Goal: Information Seeking & Learning: Learn about a topic

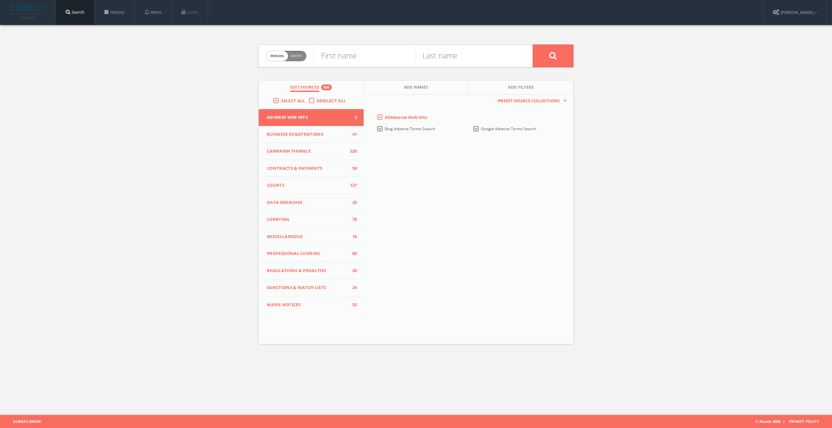
click at [295, 60] on span "Person Entity" at bounding box center [286, 56] width 40 height 10
checkbox input "true"
click at [367, 55] on input "text" at bounding box center [422, 55] width 219 height 17
paste input "National Sports Distributors, LLC"
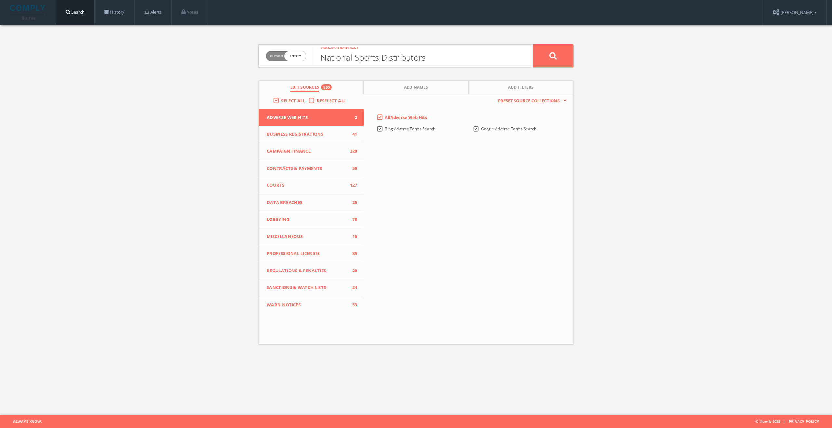
type input "National Sports Distributors"
click at [532, 45] on button at bounding box center [552, 56] width 41 height 23
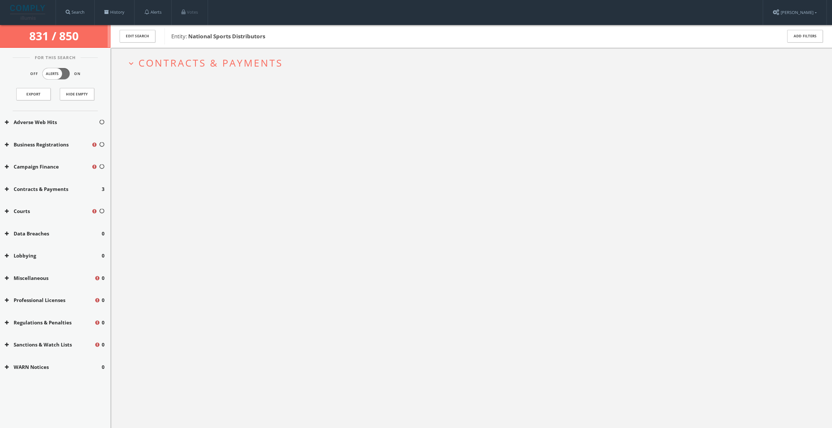
click at [195, 57] on span "Contracts & Payments" at bounding box center [210, 62] width 144 height 13
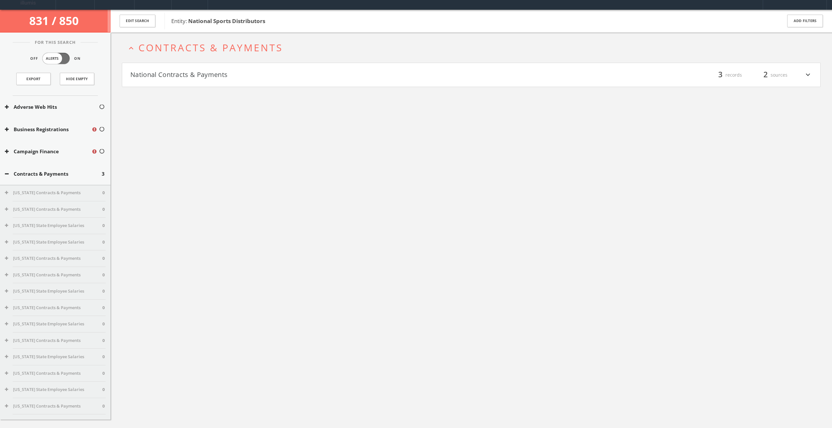
click at [197, 81] on h4 "National Contracts & Payments filter_list 3 records 2 sources expand_more" at bounding box center [471, 75] width 698 height 24
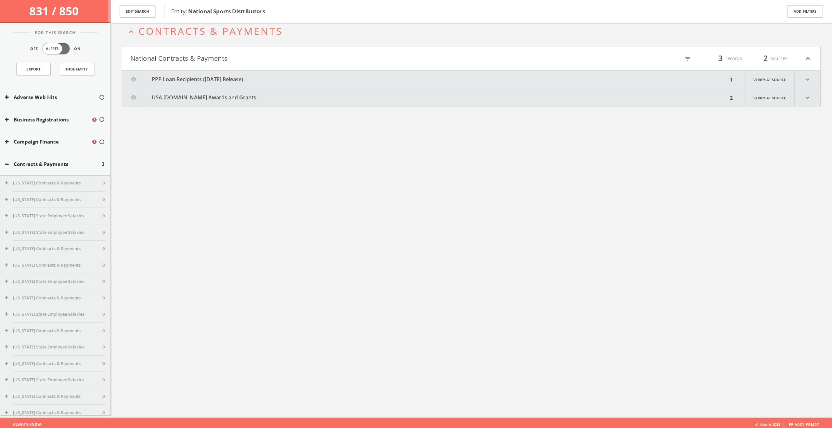
scroll to position [38, 0]
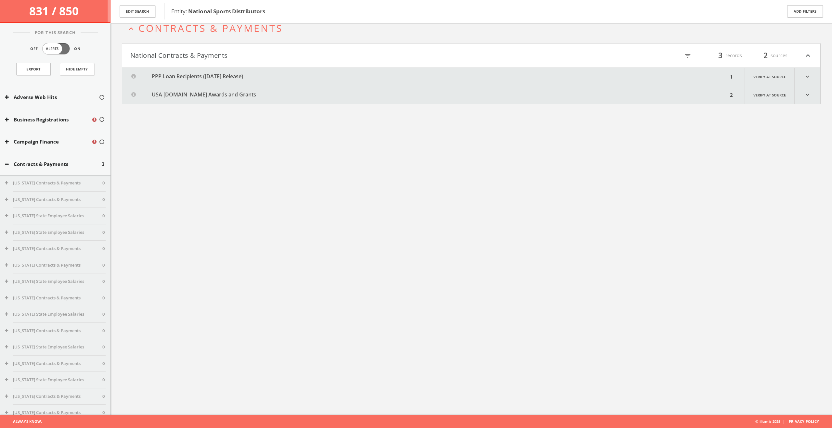
click at [207, 82] on button "PPP Loan Recipients (December 2020 Release)" at bounding box center [425, 77] width 606 height 18
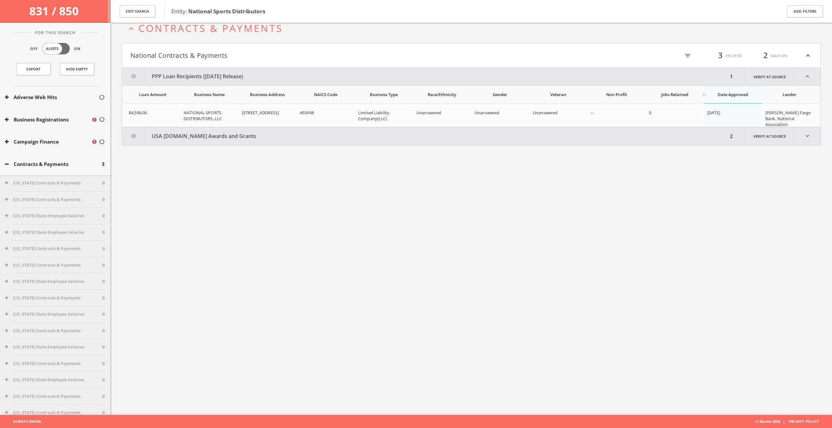
click at [200, 136] on button "USA Spending.gov Awards and Grants" at bounding box center [425, 136] width 606 height 18
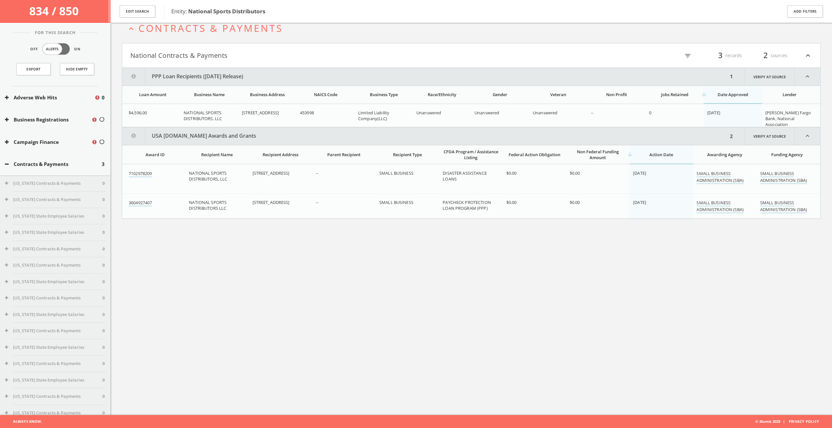
scroll to position [0, 0]
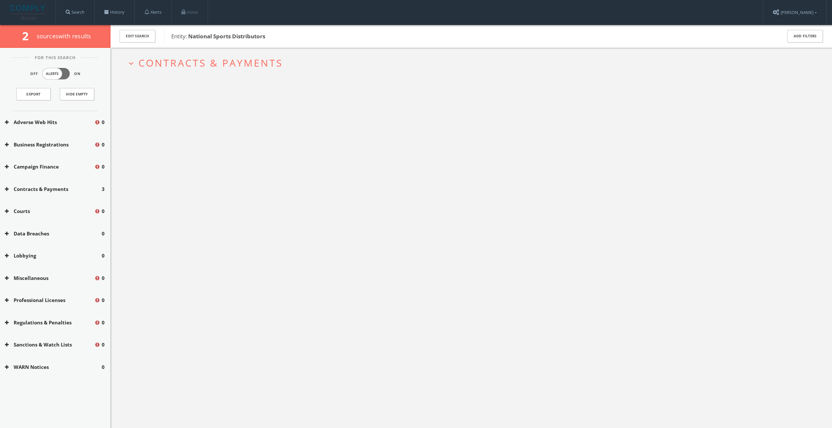
click at [243, 56] on span "Contracts & Payments" at bounding box center [210, 62] width 144 height 13
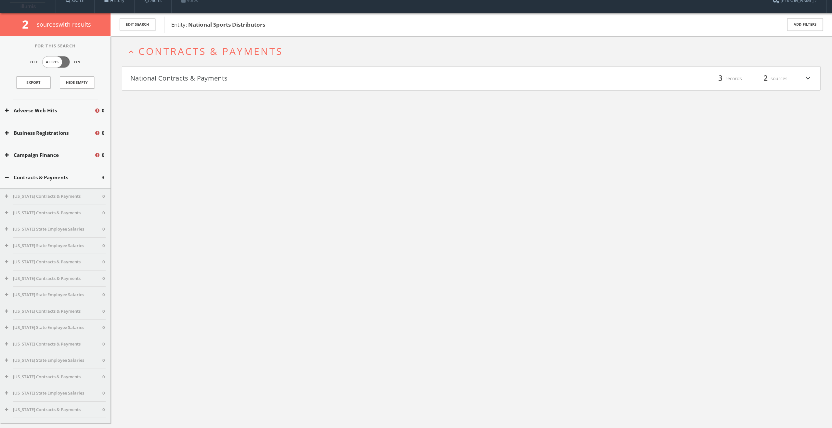
click at [249, 81] on h4 "National Contracts & Payments filter_list 3 records 2 sources expand_more" at bounding box center [471, 79] width 698 height 24
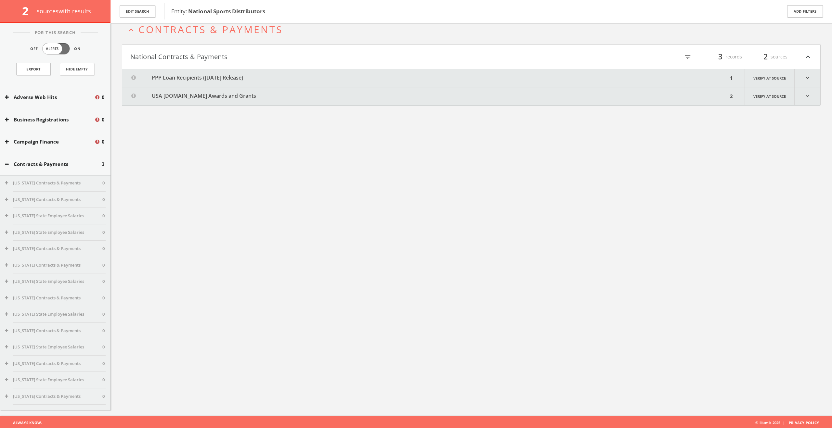
scroll to position [38, 0]
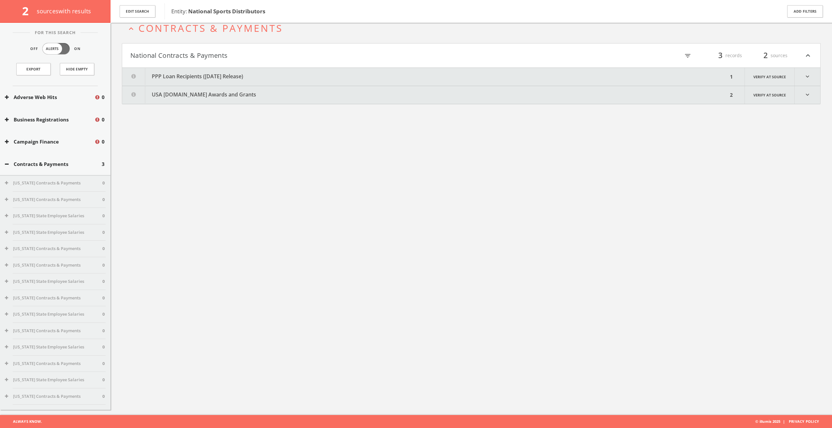
click at [251, 93] on button "USA Spending.gov Awards and Grants" at bounding box center [425, 95] width 606 height 18
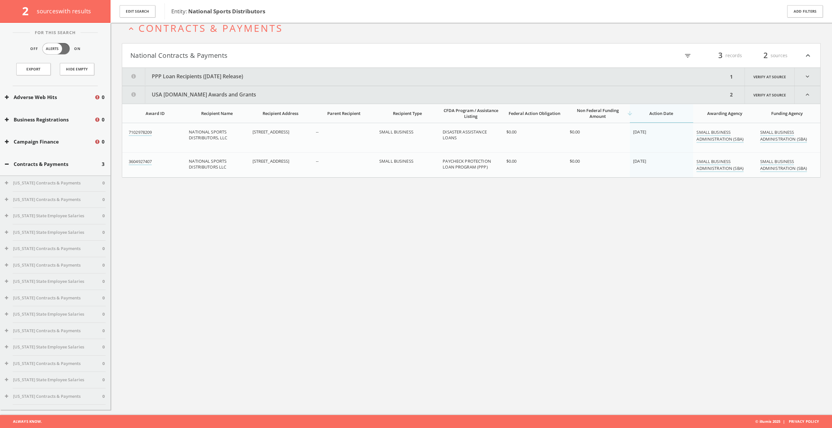
click at [255, 78] on button "PPP Loan Recipients ([DATE] Release)" at bounding box center [425, 77] width 606 height 18
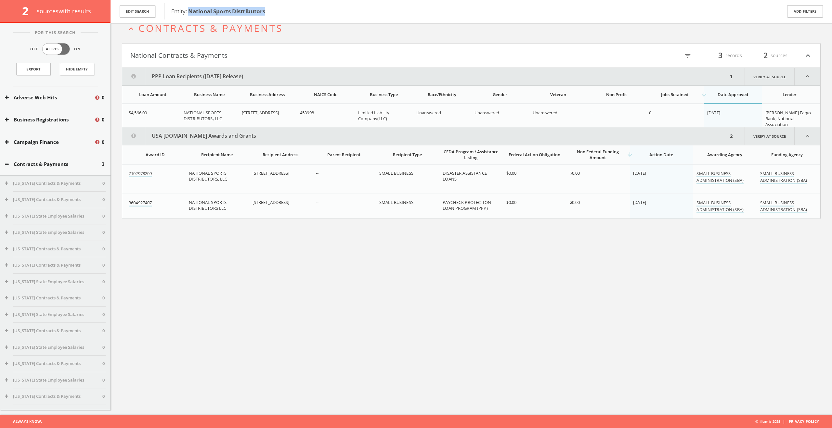
drag, startPoint x: 268, startPoint y: 10, endPoint x: 189, endPoint y: 11, distance: 78.9
click at [189, 11] on span "Entity: National Sports Distributors" at bounding box center [472, 11] width 602 height 8
copy b "National Sports Distributors"
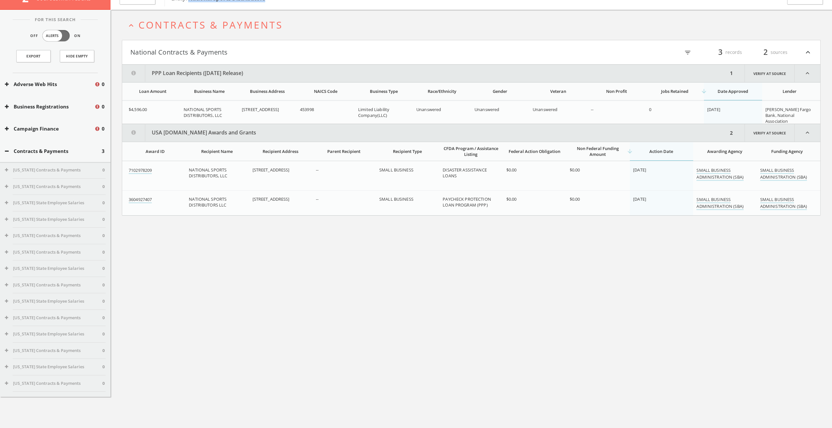
scroll to position [0, 0]
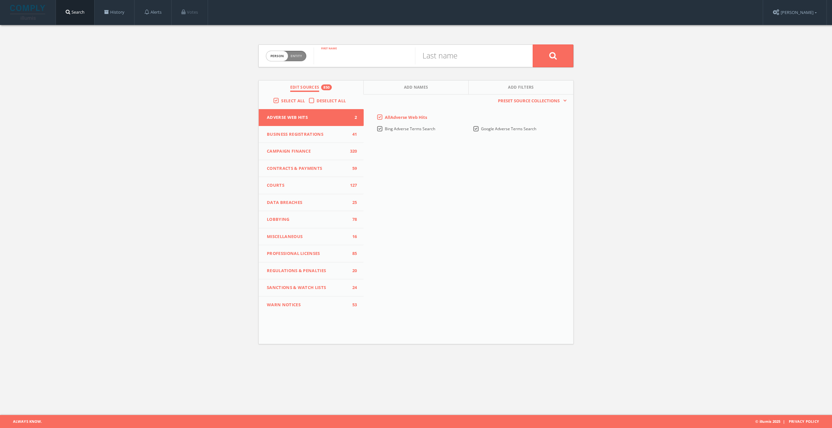
click at [355, 53] on input "text" at bounding box center [363, 55] width 101 height 17
type input "Robert"
click at [459, 63] on input "text" at bounding box center [465, 55] width 101 height 17
type input "Hemphill"
click at [550, 60] on button at bounding box center [552, 56] width 41 height 23
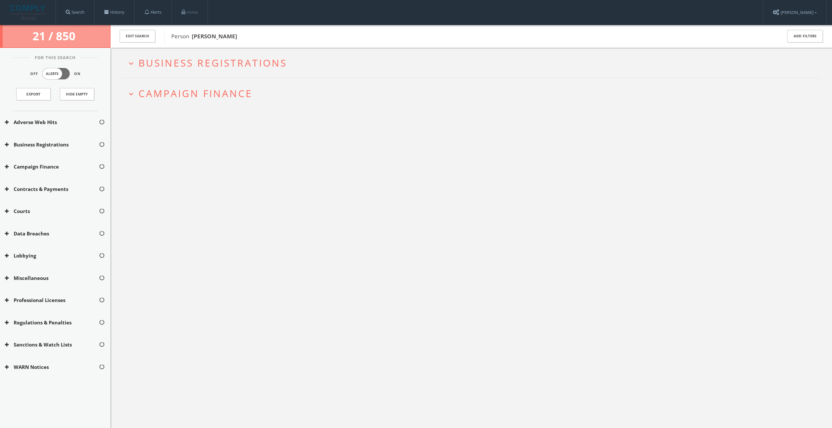
click at [297, 61] on button "expand_more Business Registrations" at bounding box center [474, 62] width 694 height 11
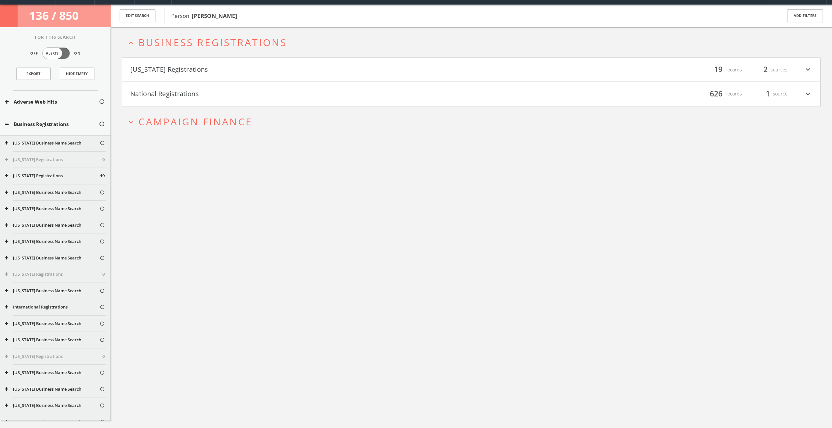
click at [255, 80] on h4 "California Registrations filter_list 19 records 2 sources expand_more" at bounding box center [471, 70] width 698 height 24
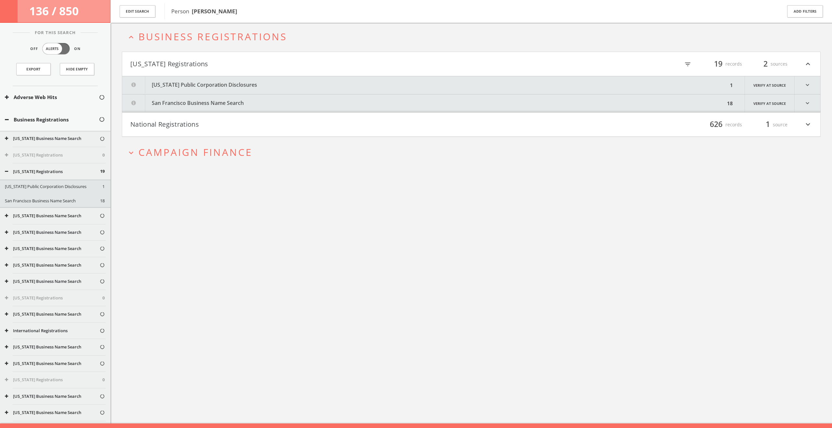
scroll to position [38, 0]
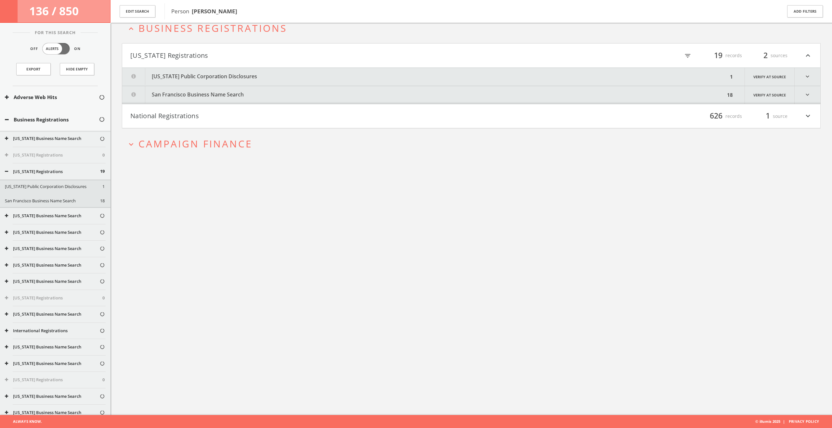
click at [254, 75] on button "California Public Corporation Disclosures" at bounding box center [425, 77] width 606 height 18
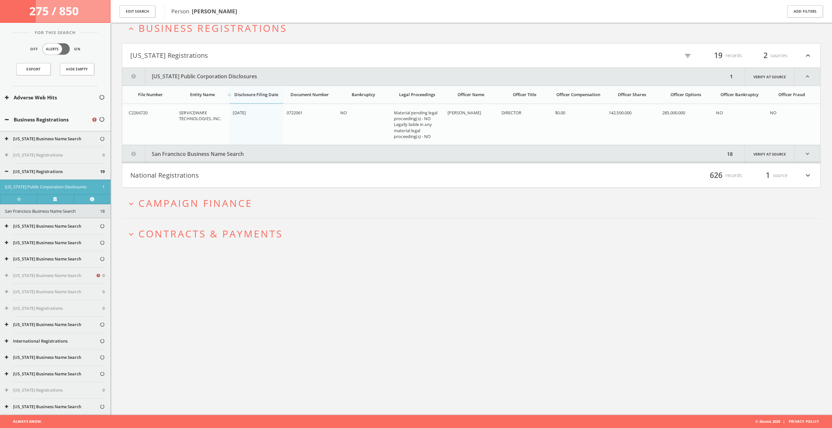
click at [254, 157] on button "San Francisco Business Name Search" at bounding box center [423, 154] width 603 height 18
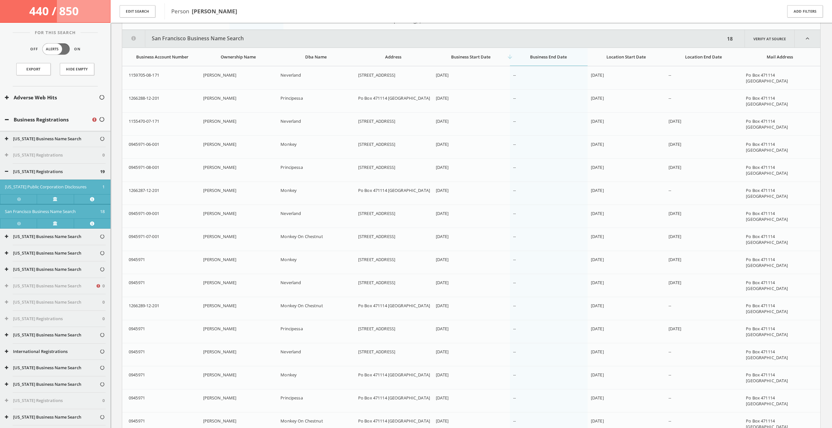
scroll to position [160, 0]
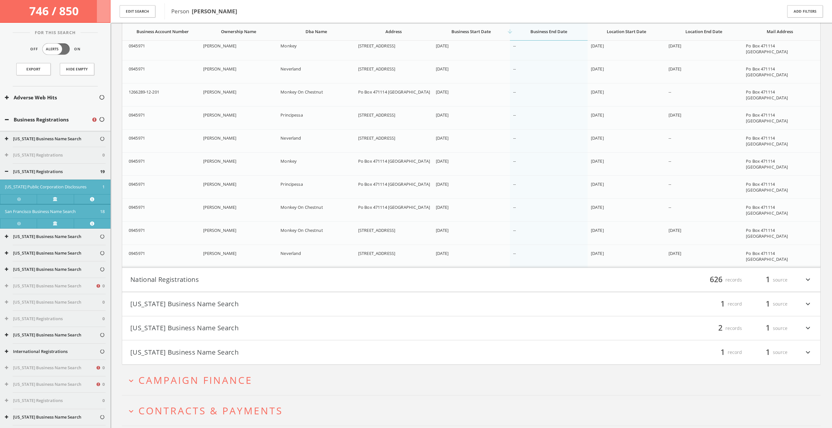
click at [228, 277] on button "National Registrations" at bounding box center [300, 279] width 341 height 11
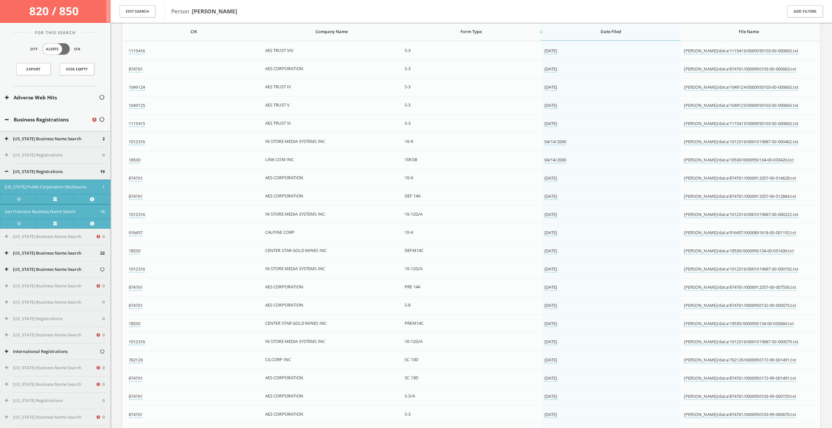
scroll to position [10533, 0]
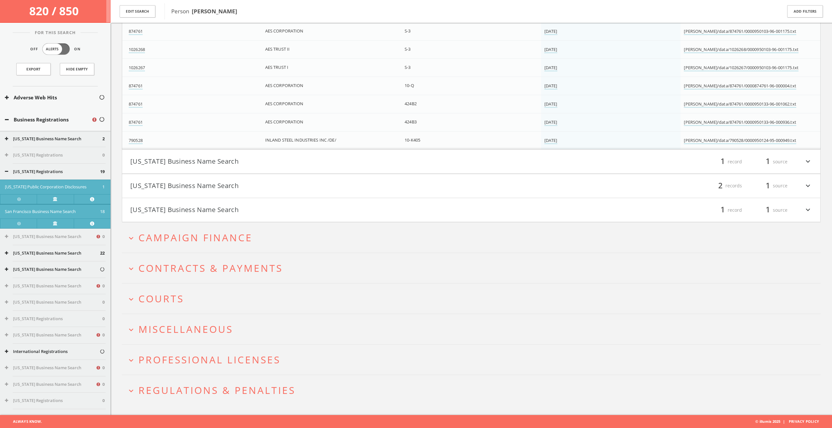
click at [320, 161] on button "Oklahoma Business Name Search" at bounding box center [300, 161] width 341 height 11
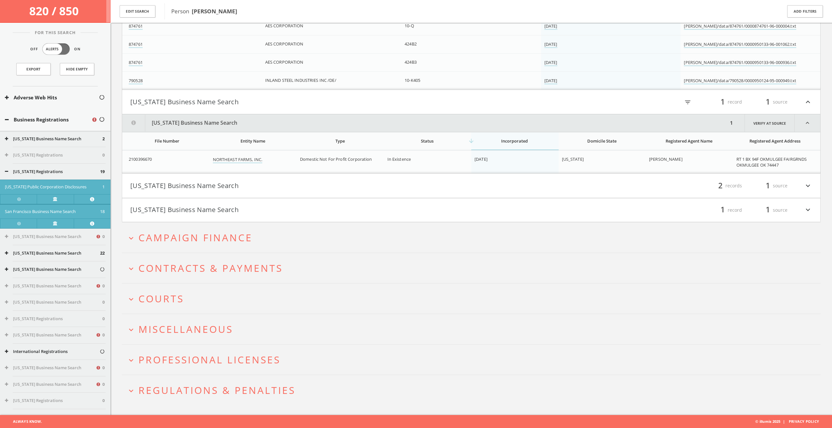
click at [320, 184] on button "South Carolina Business Name Search" at bounding box center [300, 185] width 341 height 11
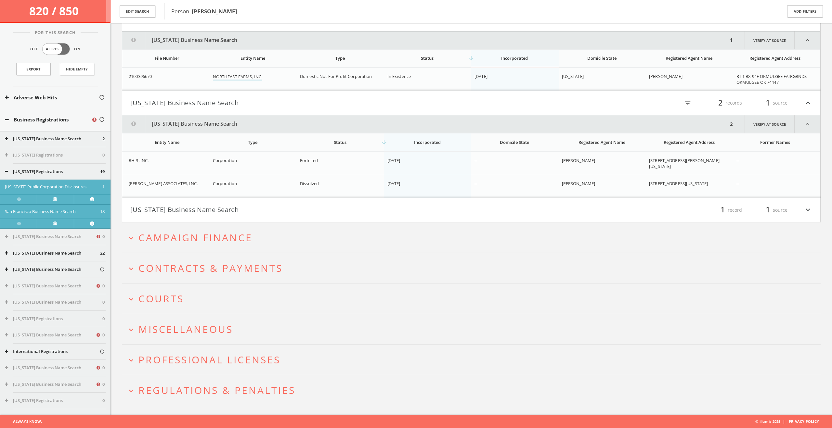
click at [326, 201] on h4 "Texas Business Name Search filter_list 1 record 1 source expand_more" at bounding box center [471, 210] width 698 height 24
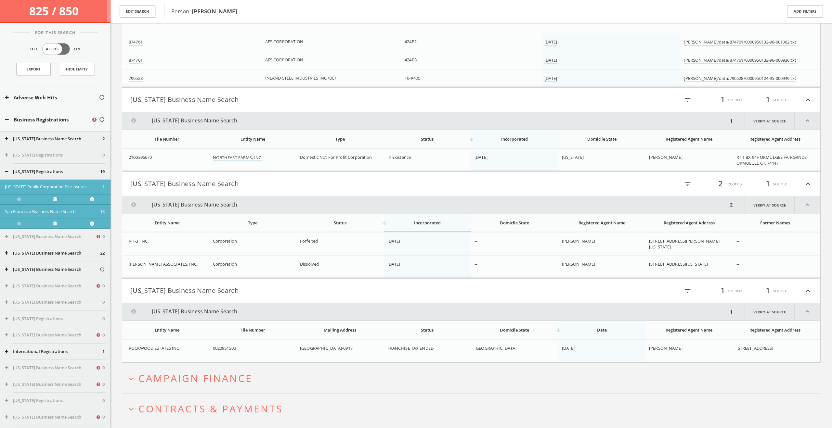
scroll to position [12117, 0]
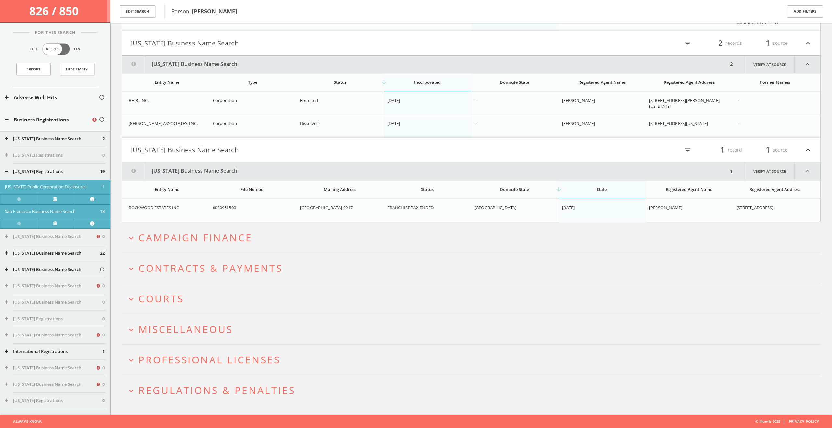
click at [201, 234] on span "Campaign Finance" at bounding box center [195, 237] width 114 height 13
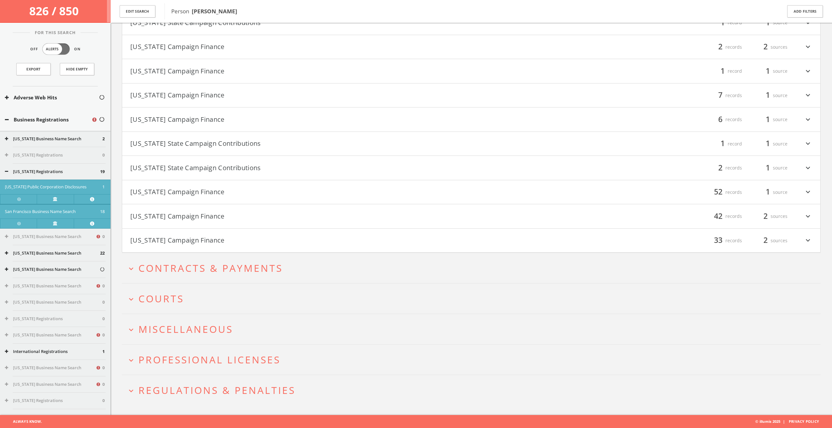
click at [173, 308] on h2 "expand_more Courts" at bounding box center [471, 299] width 698 height 30
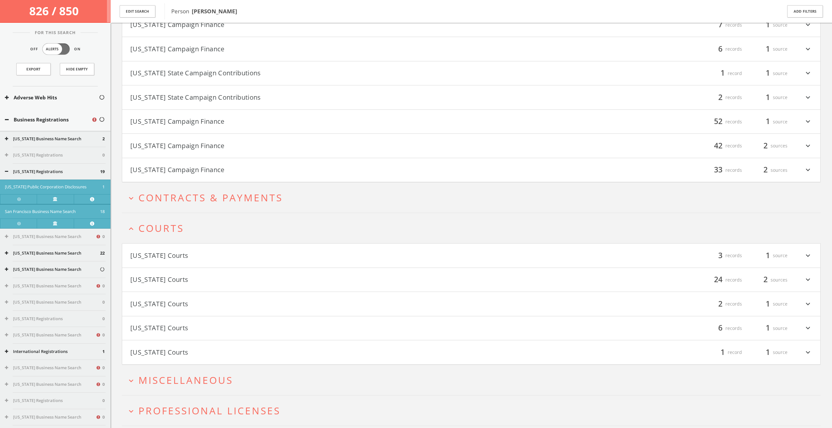
scroll to position [12960, 0]
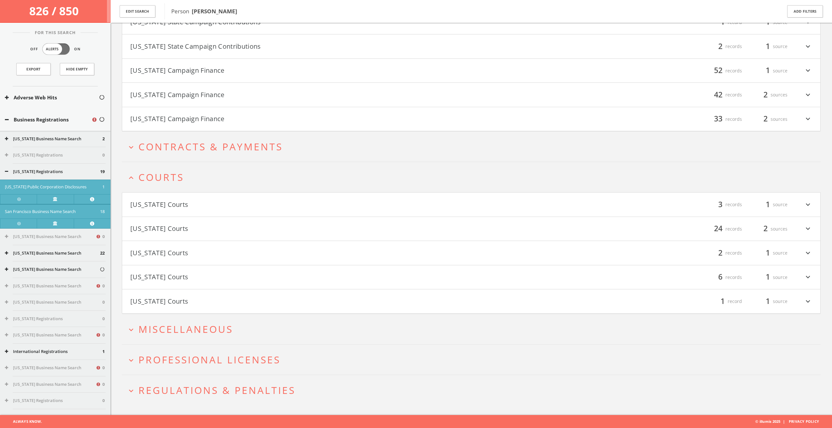
click at [208, 203] on button "Alaska Courts" at bounding box center [300, 204] width 341 height 11
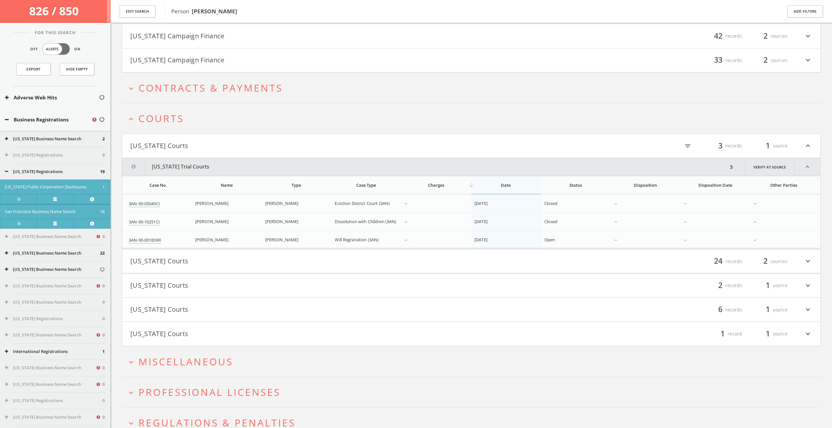
scroll to position [13051, 0]
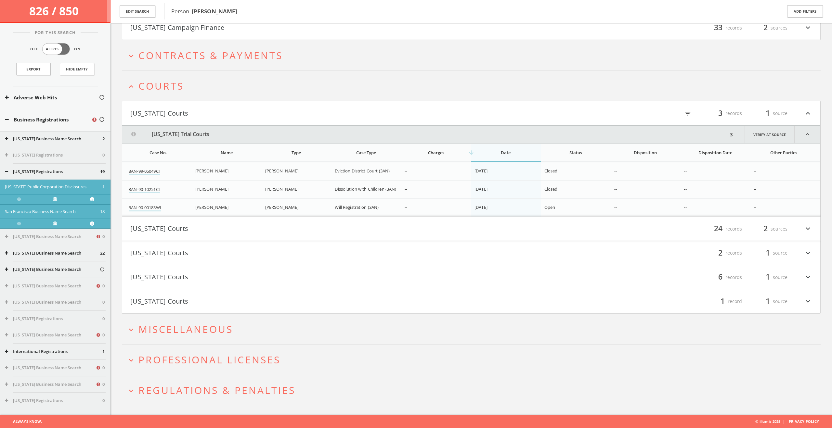
click at [249, 231] on button "Delaware Courts" at bounding box center [300, 228] width 341 height 11
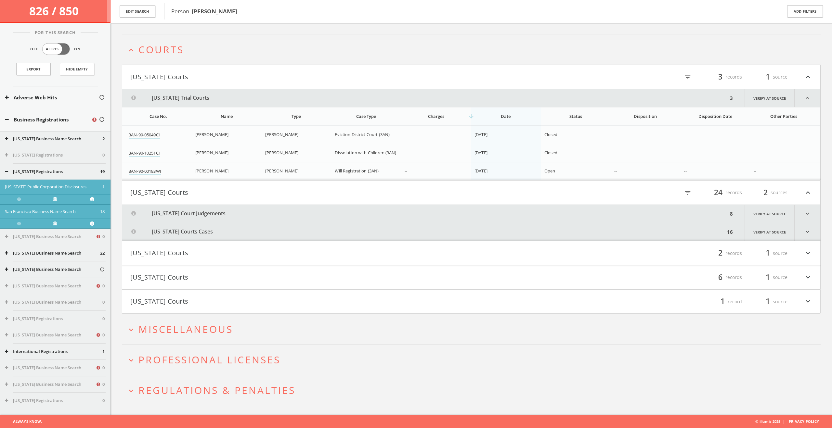
click at [250, 213] on button "Delaware Court Judgements" at bounding box center [425, 214] width 606 height 18
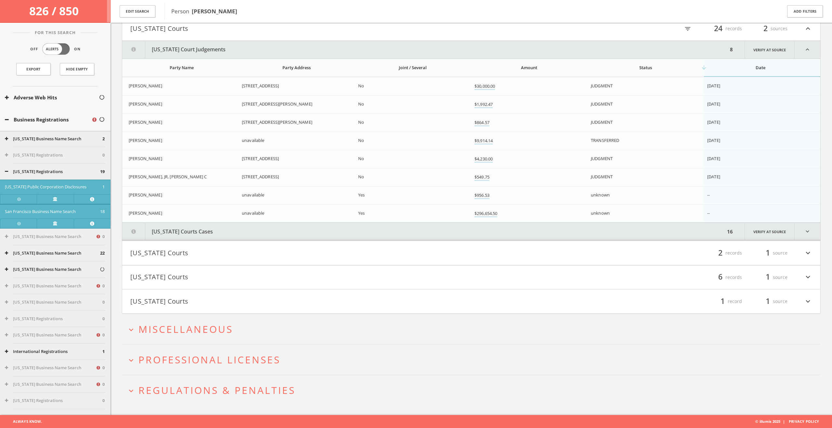
click at [262, 233] on button "Delaware Courts Cases" at bounding box center [423, 232] width 603 height 18
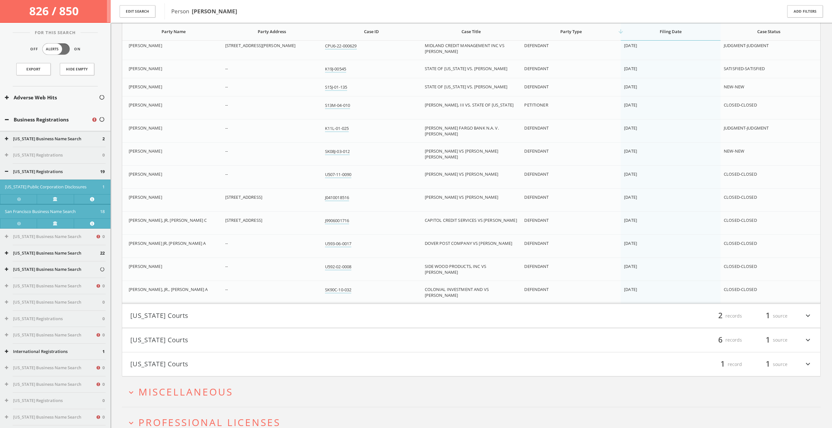
click at [236, 315] on button "Tennessee Courts" at bounding box center [300, 316] width 341 height 11
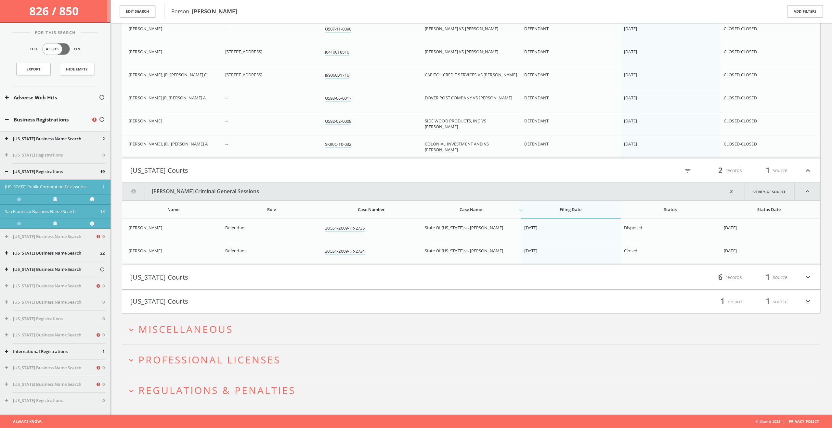
click at [241, 281] on button "Washington Courts" at bounding box center [300, 277] width 341 height 11
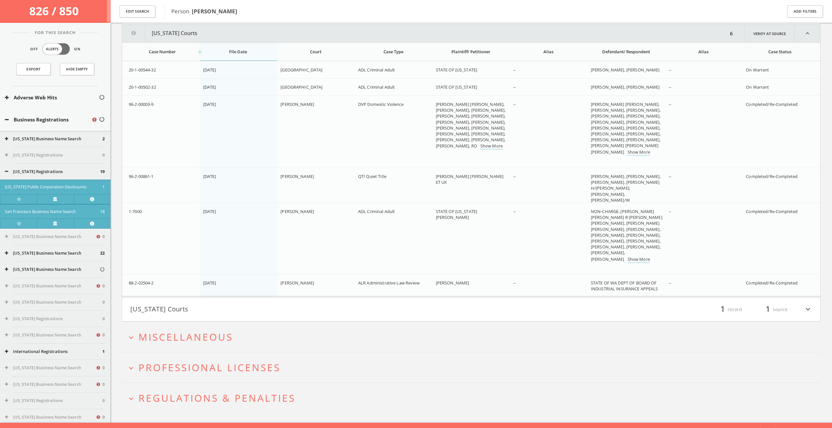
scroll to position [13964, 0]
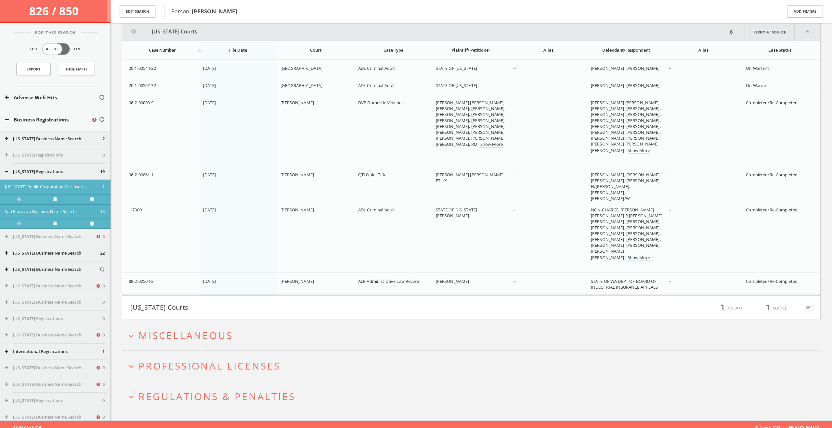
click at [216, 308] on button "Wisconsin Courts" at bounding box center [300, 307] width 341 height 11
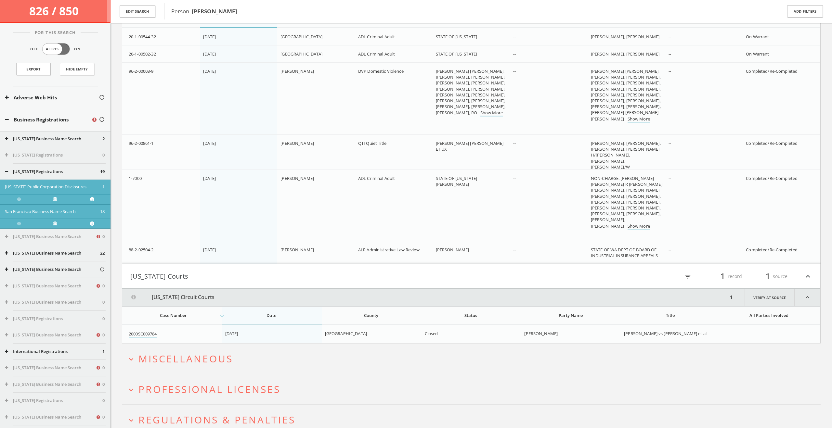
scroll to position [14025, 0]
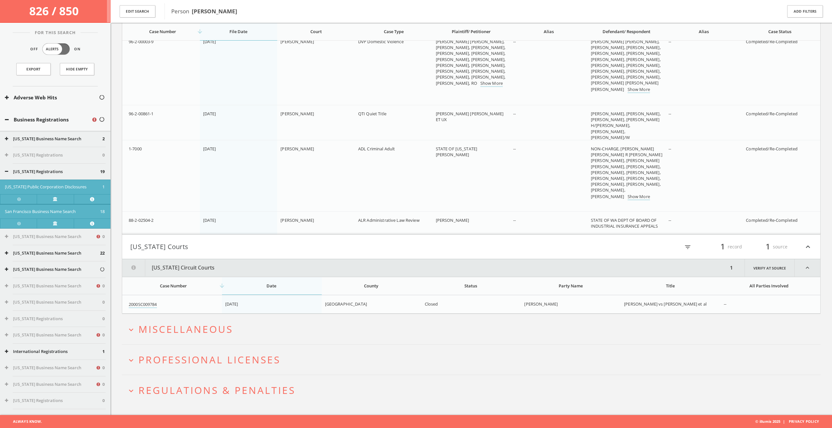
click at [210, 324] on span "Miscellaneous" at bounding box center [185, 329] width 95 height 13
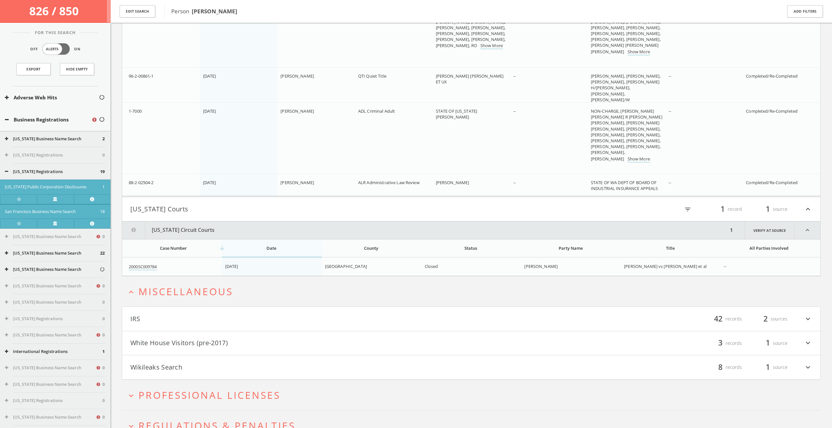
scroll to position [14098, 0]
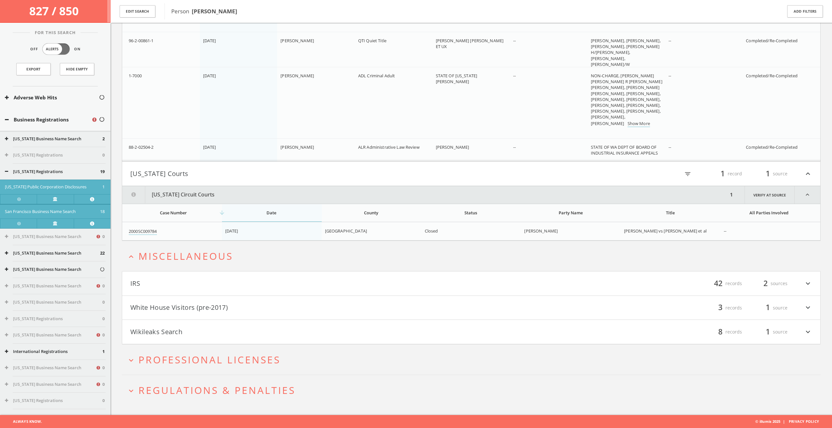
click at [217, 302] on button "White House Visitors (pre-2017)" at bounding box center [300, 307] width 341 height 11
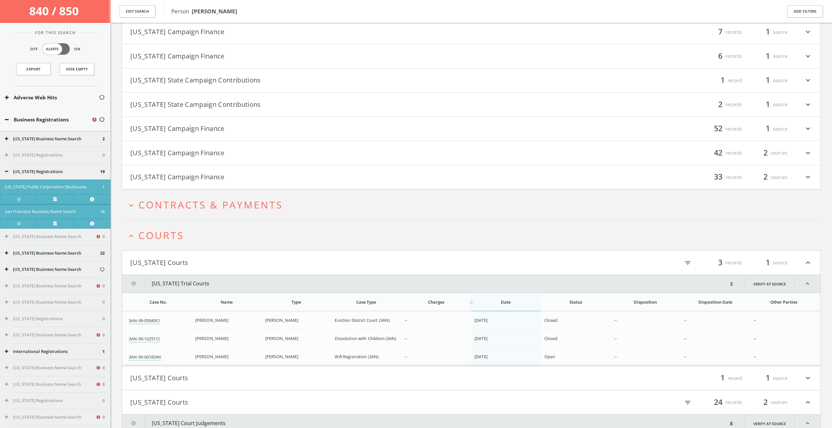
scroll to position [12932, 0]
click at [269, 202] on span "Contracts & Payments" at bounding box center [210, 204] width 144 height 13
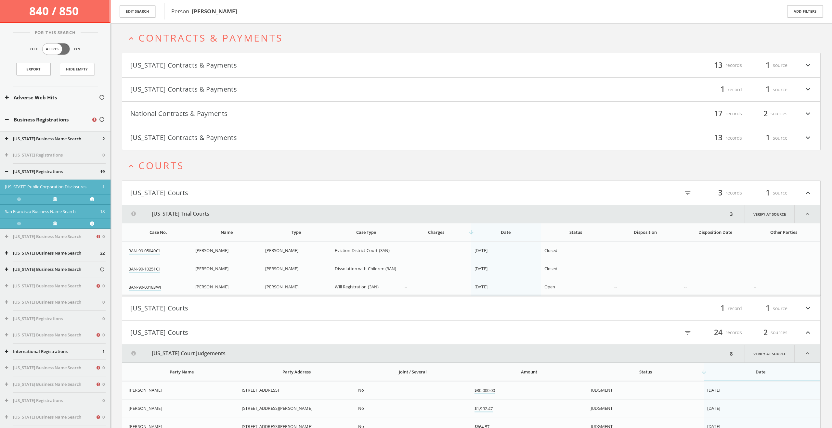
click at [244, 132] on h4 "New Jersey Contracts & Payments filter_list 13 records 1 source expand_more" at bounding box center [471, 138] width 698 height 24
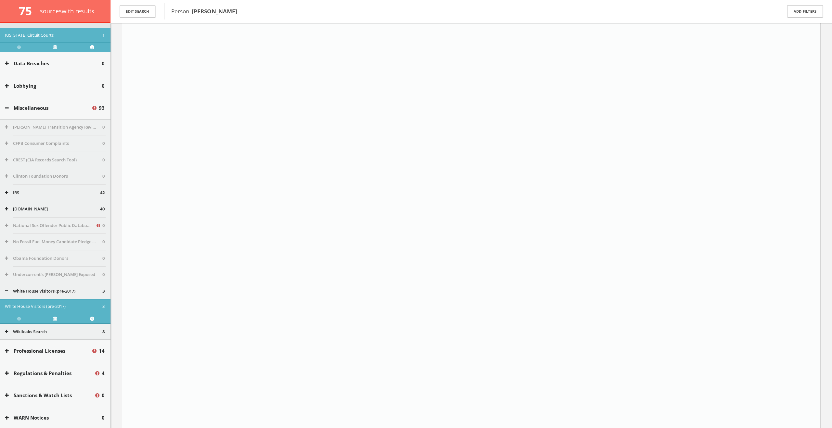
scroll to position [506, 0]
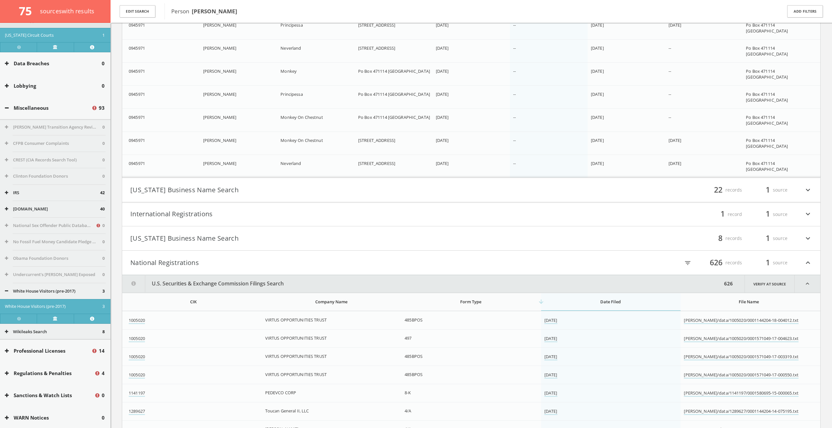
click at [311, 211] on button "International Registrations" at bounding box center [300, 214] width 341 height 11
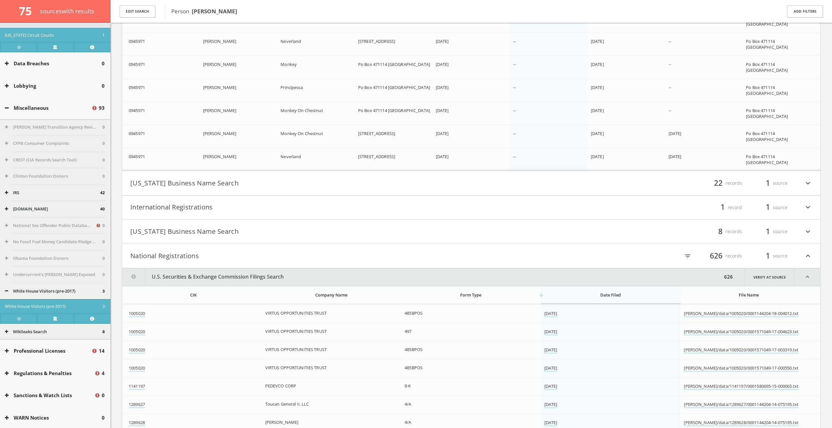
scroll to position [4004, 0]
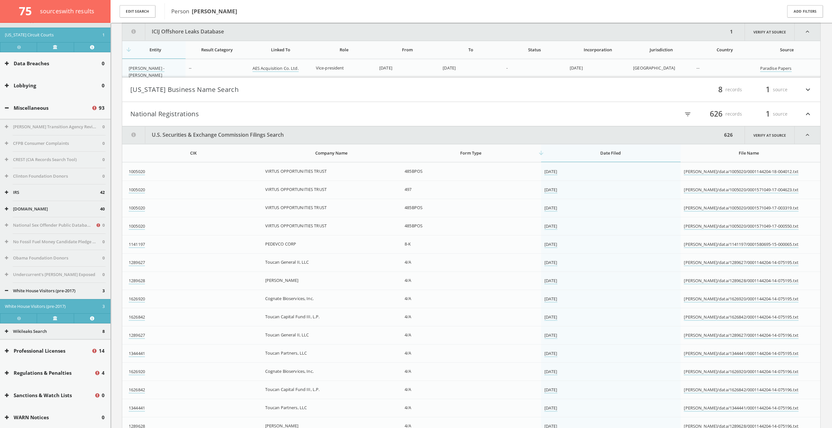
click at [319, 90] on button "Mississippi Business Name Search" at bounding box center [300, 89] width 341 height 11
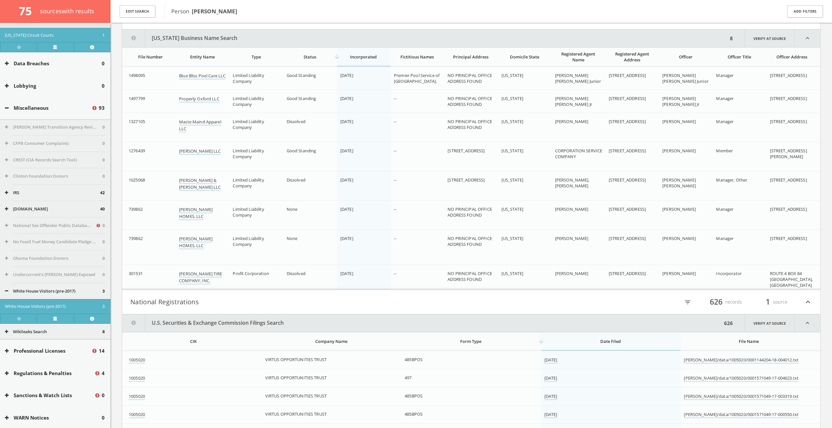
scroll to position [782, 0]
click at [273, 302] on button "National Registrations" at bounding box center [300, 301] width 341 height 11
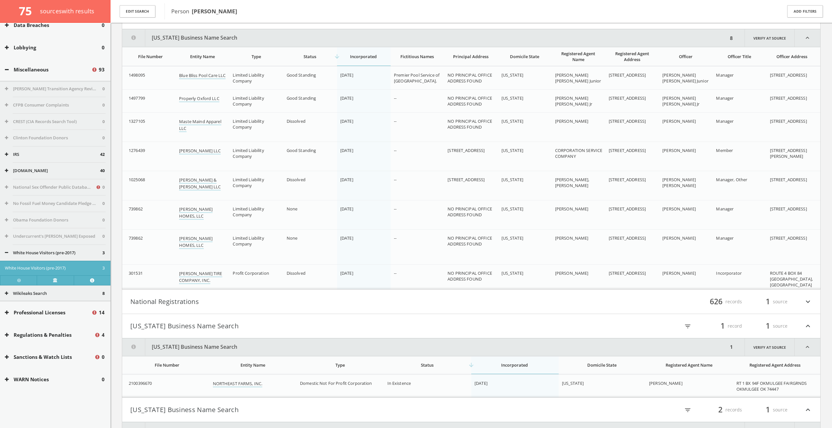
scroll to position [3990, 0]
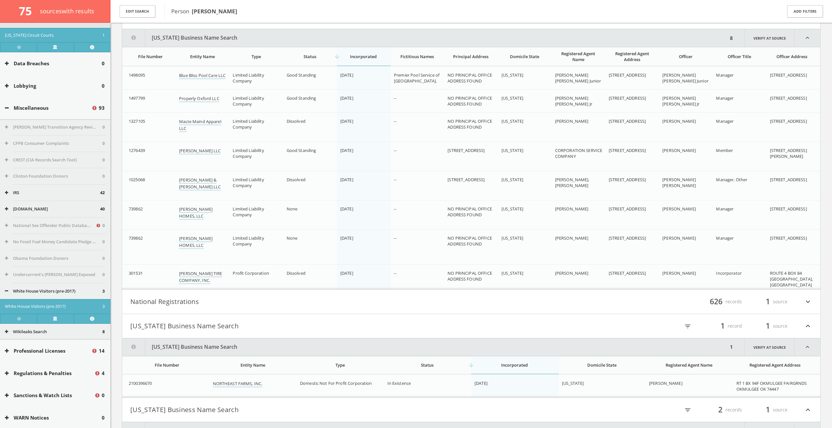
click at [273, 302] on button "National Registrations" at bounding box center [300, 301] width 341 height 11
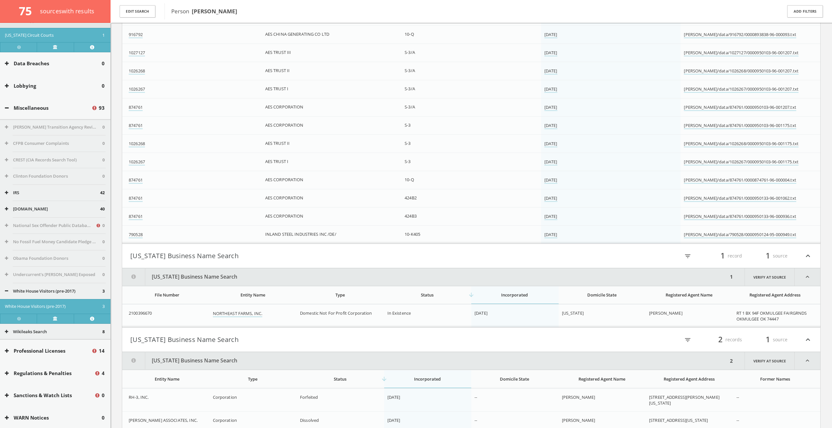
scroll to position [12283, 0]
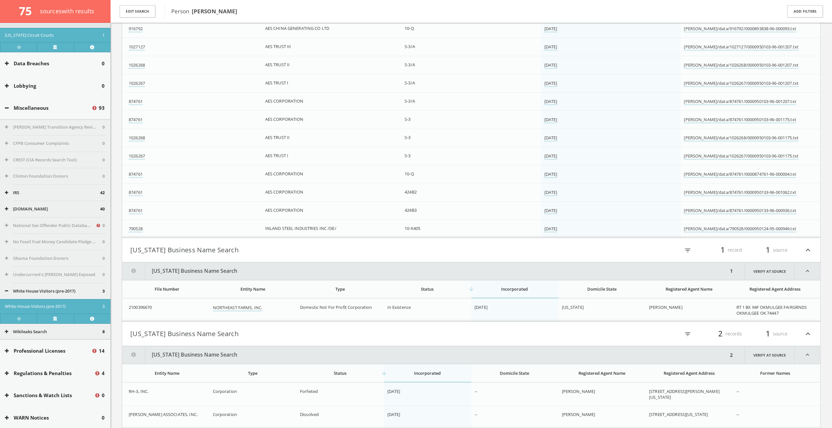
click at [274, 251] on button "Oklahoma Business Name Search" at bounding box center [300, 250] width 341 height 11
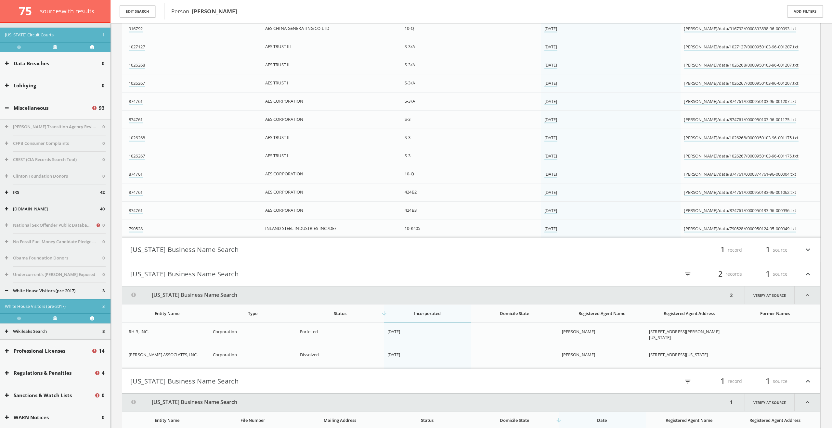
click at [274, 275] on button "South Carolina Business Name Search" at bounding box center [300, 274] width 341 height 11
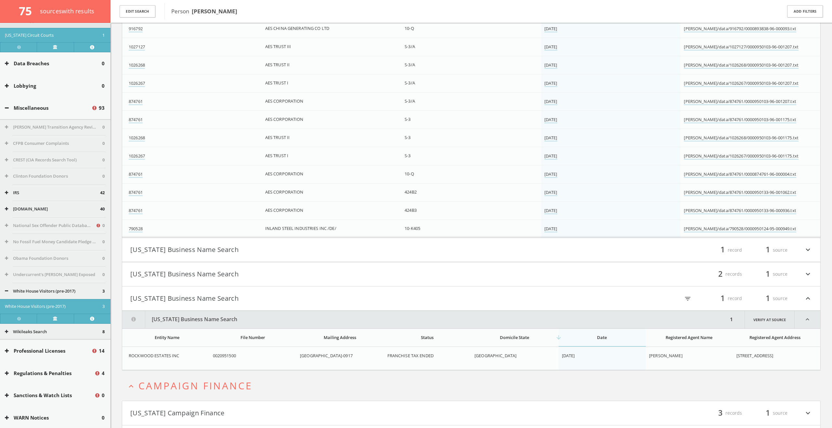
click at [271, 304] on button "Texas Business Name Search" at bounding box center [300, 298] width 341 height 11
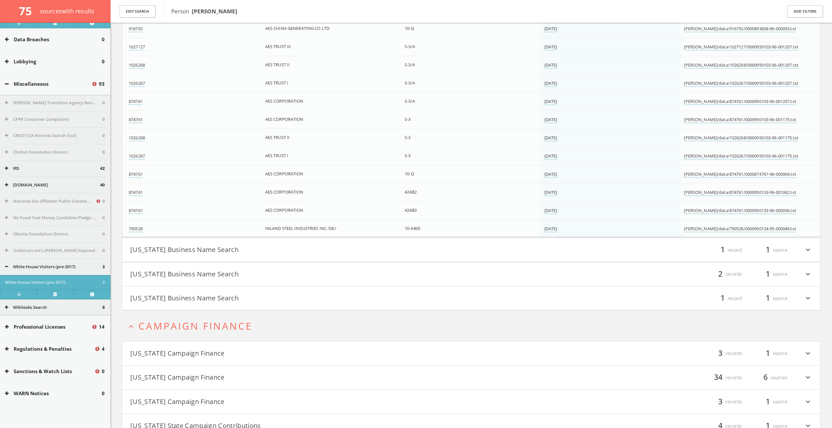
scroll to position [3956, 0]
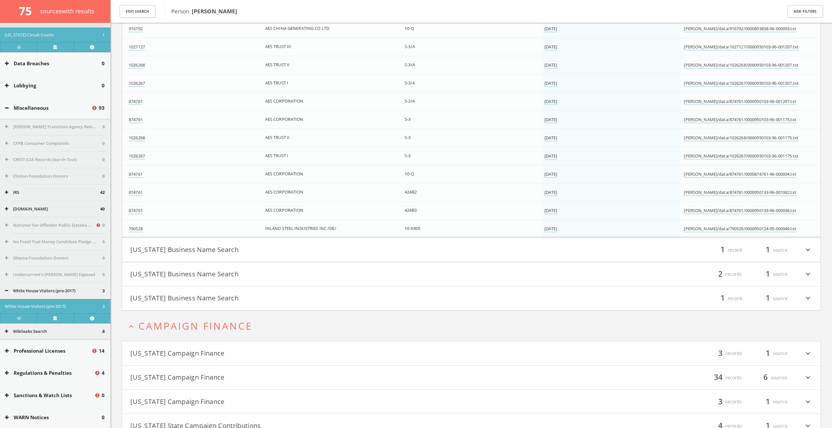
click at [271, 304] on h4 "Texas Business Name Search filter_list 1 record 1 source expand_more" at bounding box center [471, 299] width 698 height 24
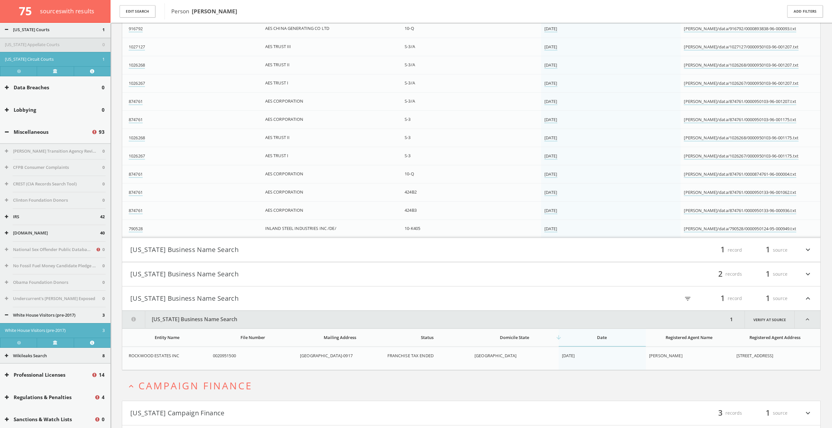
scroll to position [3980, 0]
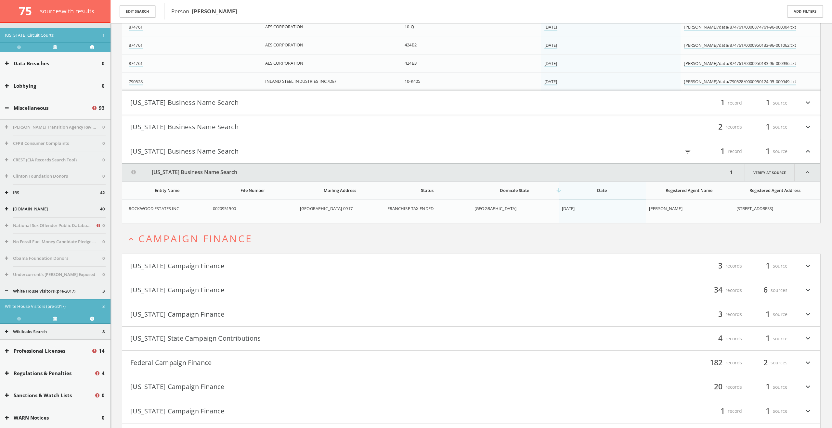
click at [273, 125] on button "South Carolina Business Name Search" at bounding box center [300, 126] width 341 height 11
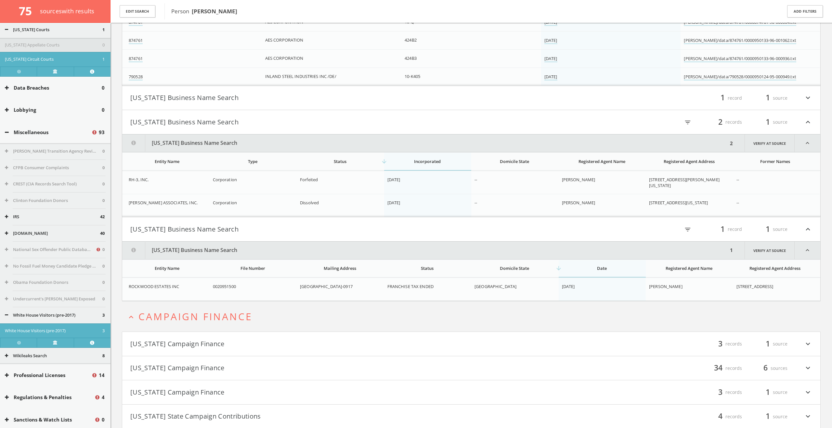
scroll to position [4004, 0]
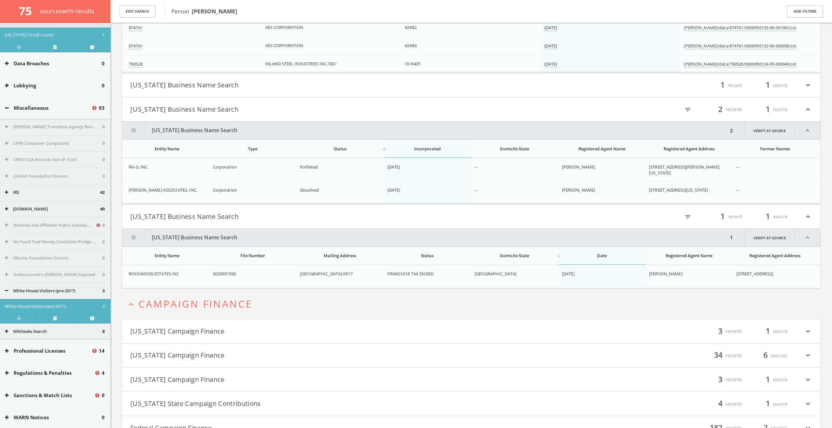
click at [261, 84] on button "Oklahoma Business Name Search" at bounding box center [300, 85] width 341 height 11
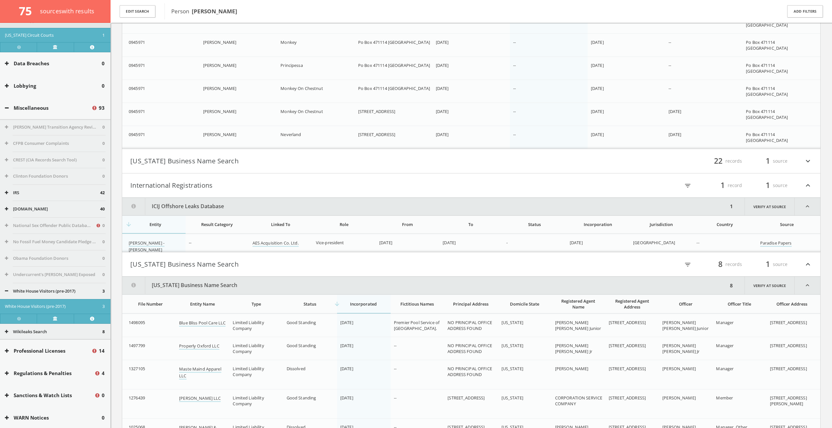
scroll to position [483, 0]
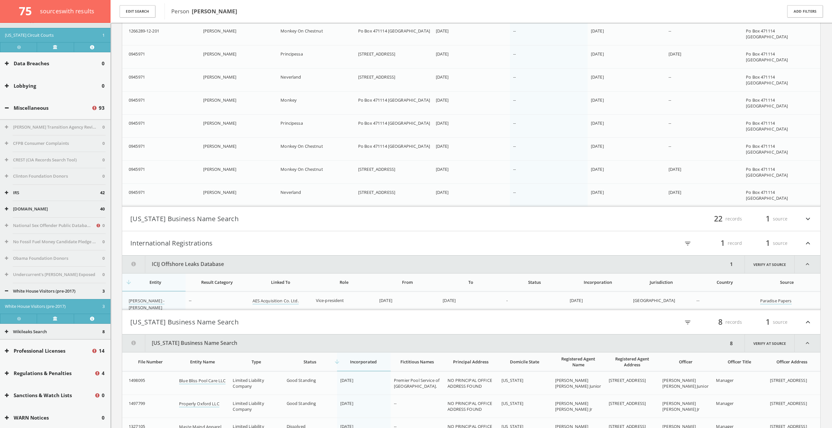
click at [374, 223] on button "Florida Business Name Search" at bounding box center [300, 218] width 341 height 11
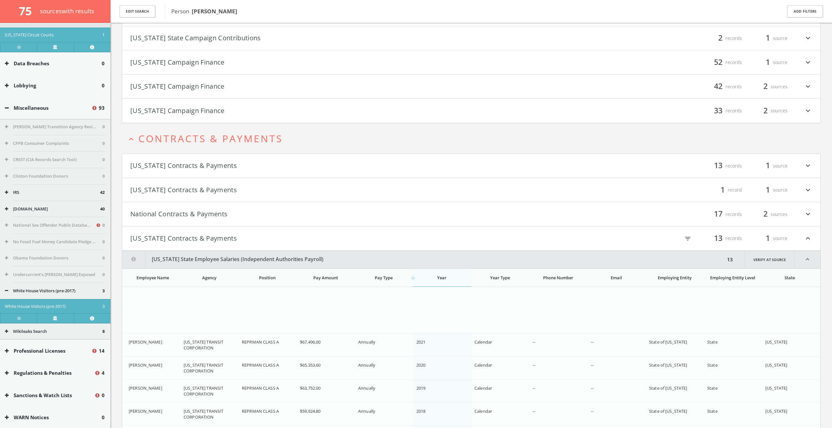
scroll to position [150, 0]
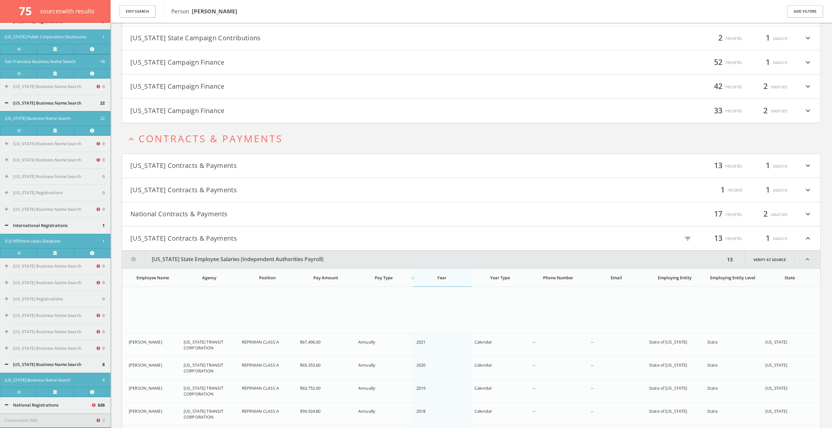
click at [359, 170] on button "[US_STATE] Contracts & Payments" at bounding box center [300, 165] width 341 height 11
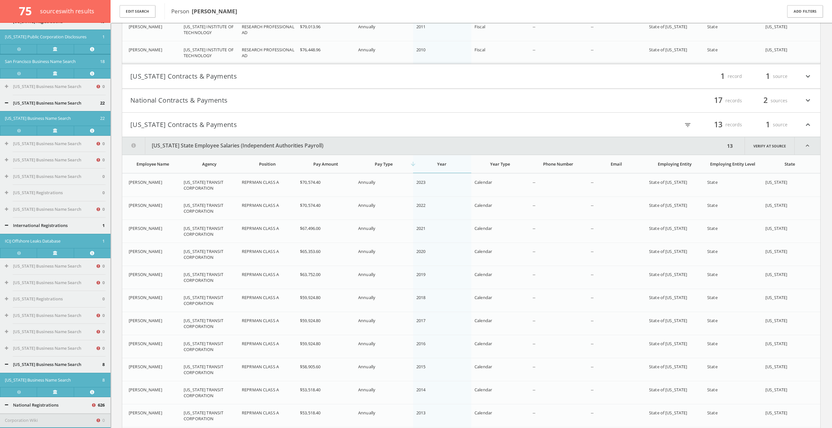
scroll to position [13541, 0]
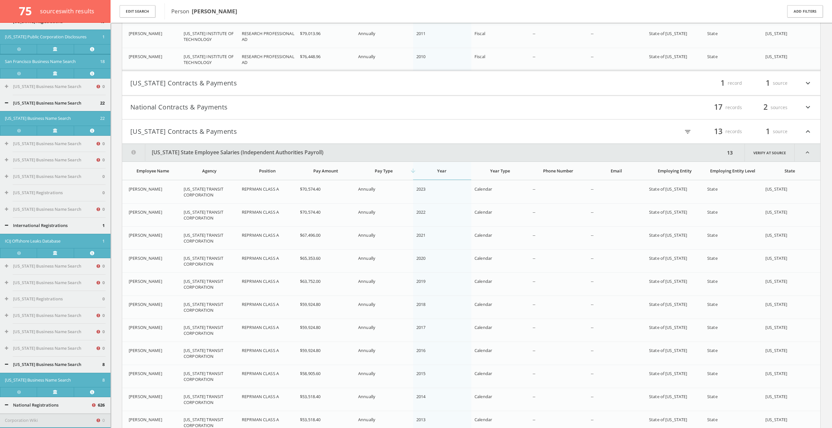
click at [375, 89] on h4 "Minnesota Contracts & Payments filter_list 1 record 1 source expand_more" at bounding box center [471, 83] width 698 height 24
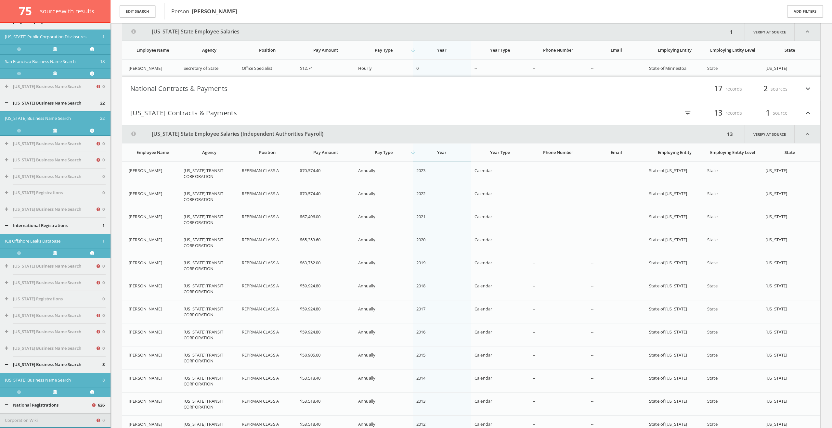
click at [364, 96] on h4 "National Contracts & Payments filter_list 17 records 2 sources expand_more" at bounding box center [471, 89] width 698 height 24
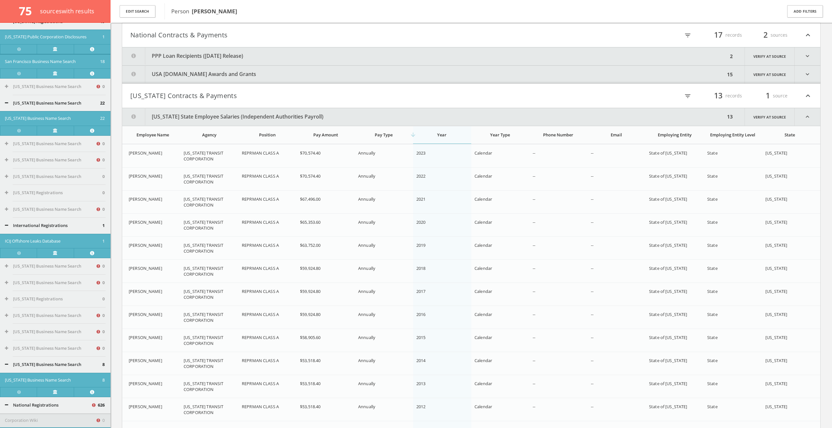
click at [364, 77] on button "USA [DOMAIN_NAME] Awards and Grants" at bounding box center [423, 75] width 603 height 18
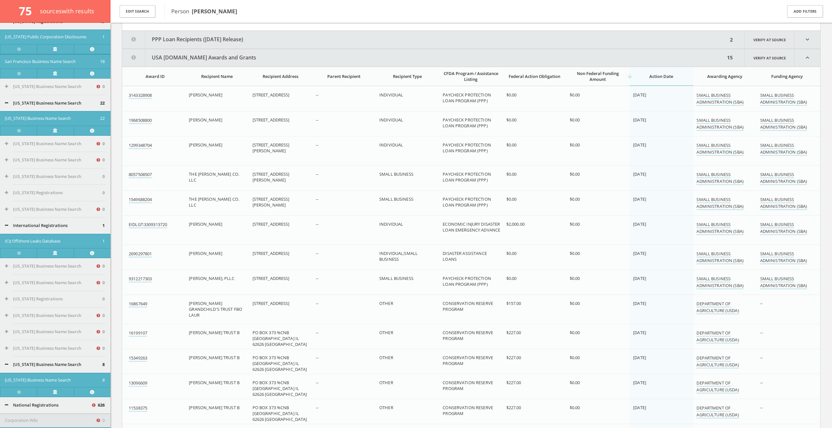
click at [363, 48] on button "PPP Loan Recipients ([DATE] Release)" at bounding box center [425, 40] width 606 height 18
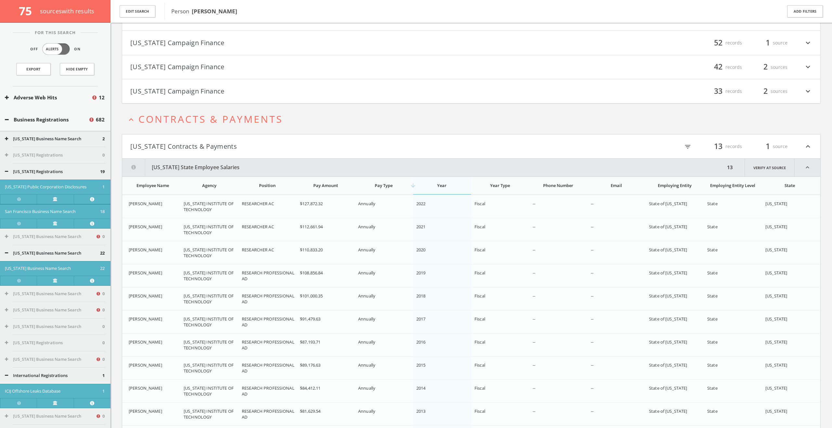
scroll to position [13116, 0]
click at [6, 99] on icon at bounding box center [7, 97] width 4 height 5
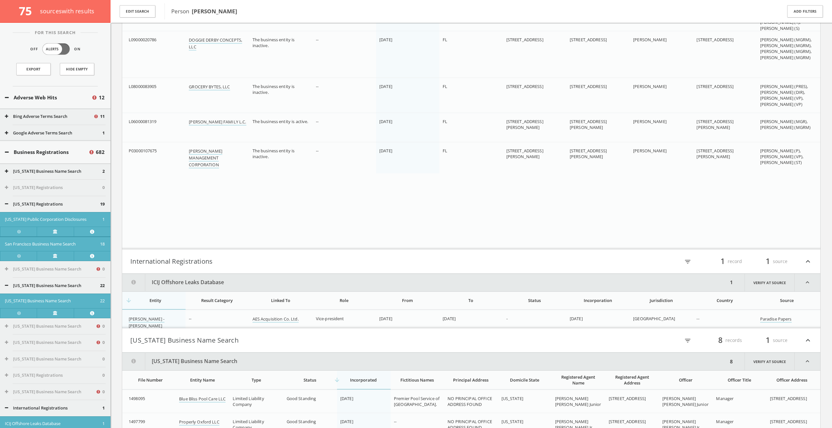
scroll to position [28, 0]
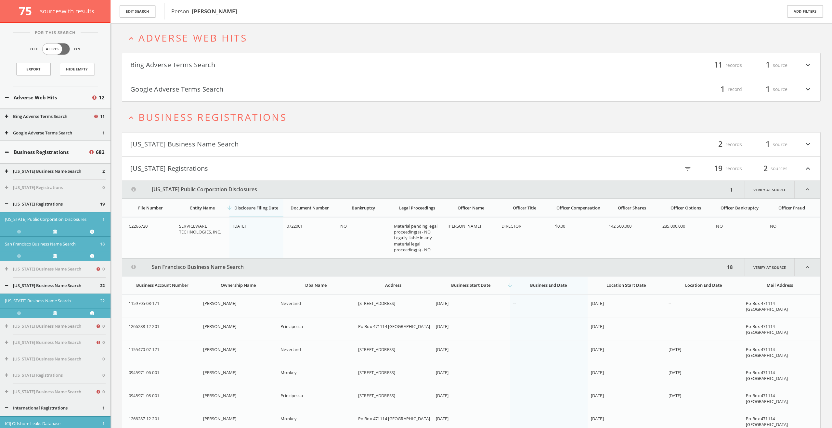
click at [7, 119] on button "Bing Adverse Terms Search" at bounding box center [49, 116] width 88 height 6
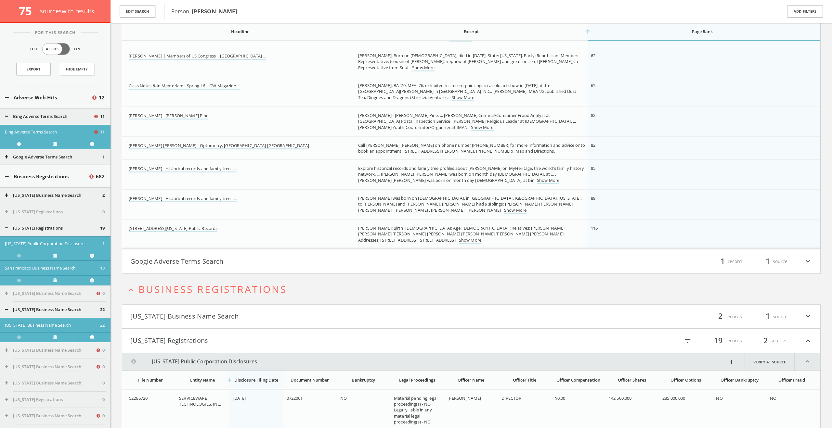
scroll to position [221, 0]
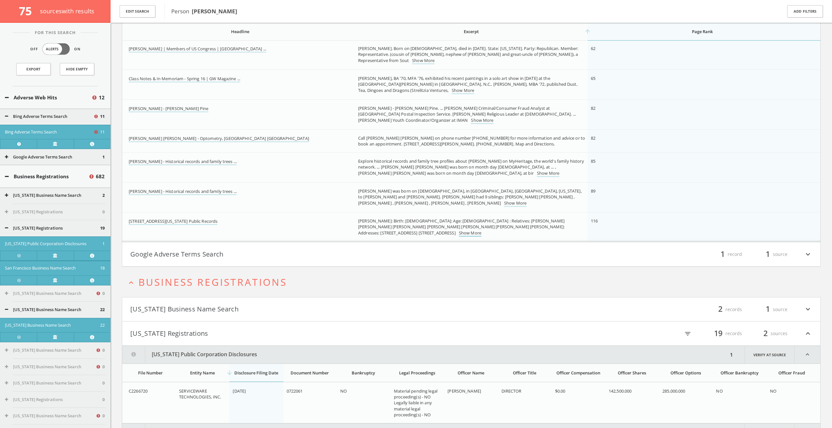
click at [459, 234] on link "Show More" at bounding box center [470, 233] width 22 height 7
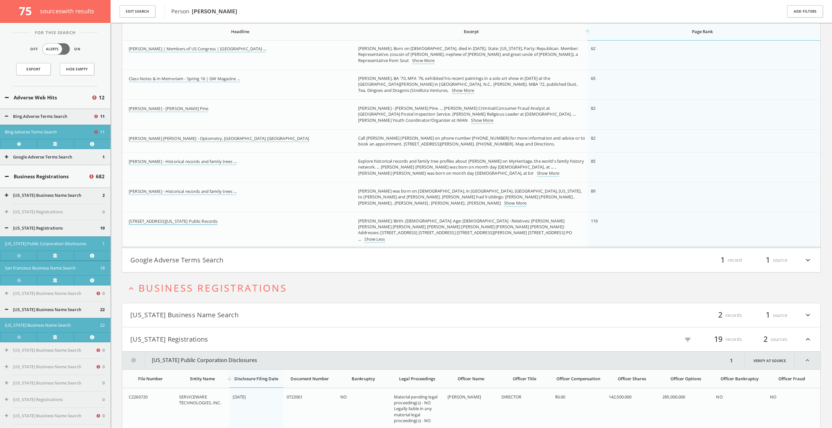
click at [217, 224] on link "5436 N Valley Rd 2 in Greenville, California Public Records" at bounding box center [173, 221] width 89 height 7
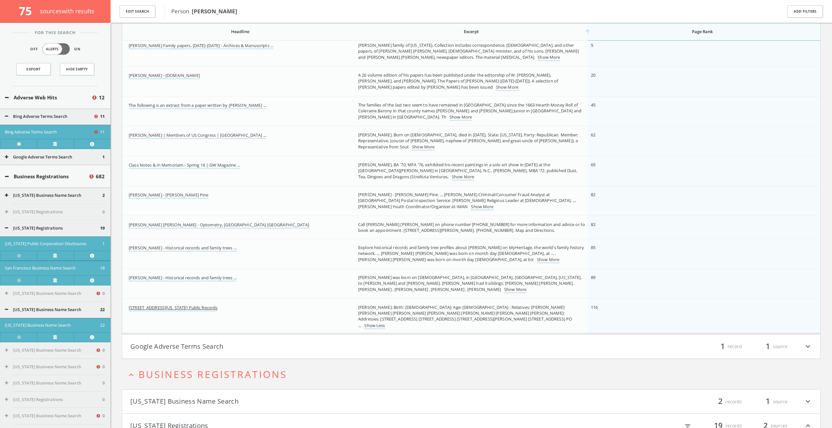
scroll to position [157, 0]
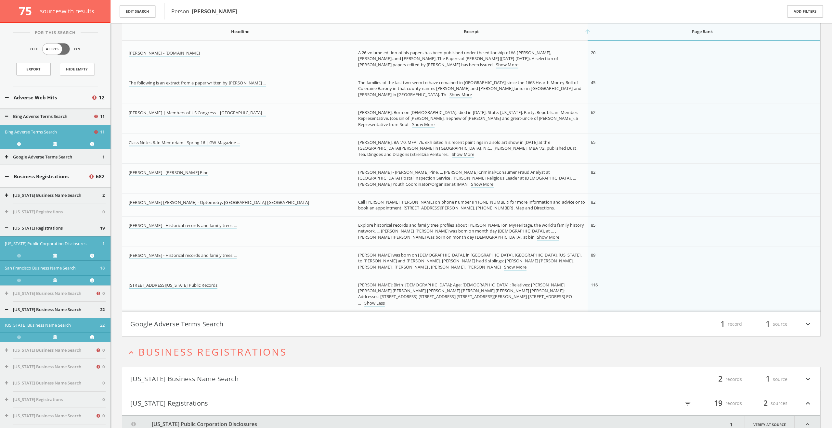
click at [193, 284] on link "5436 N Valley Rd 2 in Greenville, California Public Records" at bounding box center [173, 285] width 89 height 7
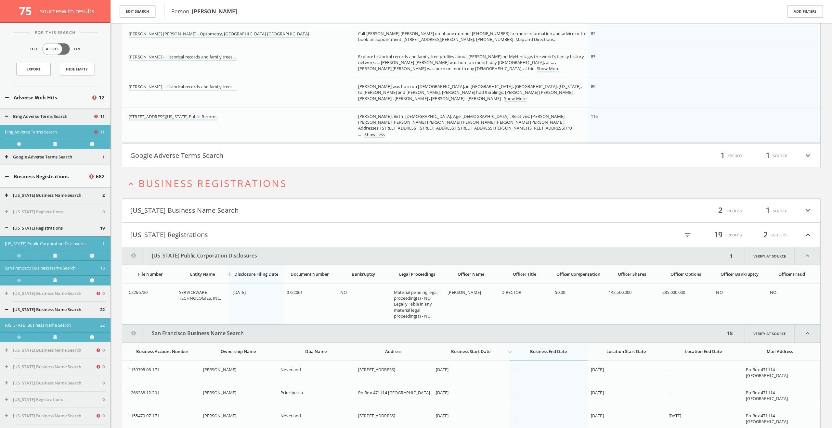
click at [378, 220] on h4 "Alabama Business Name Search filter_list 2 records 1 source expand_more" at bounding box center [471, 211] width 698 height 24
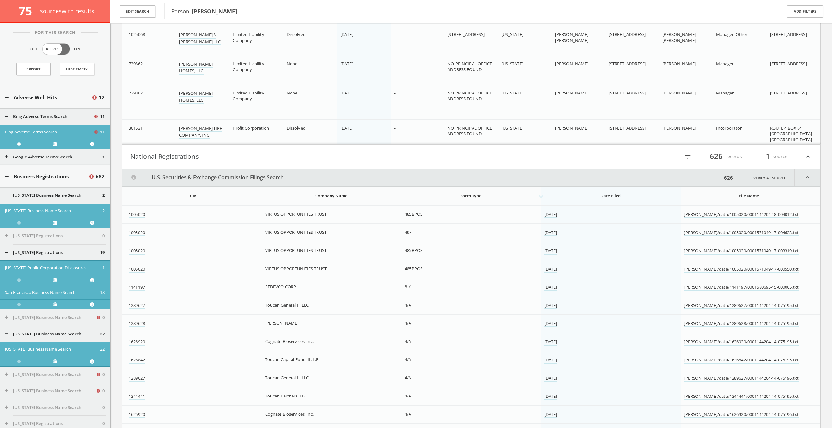
scroll to position [2310, 0]
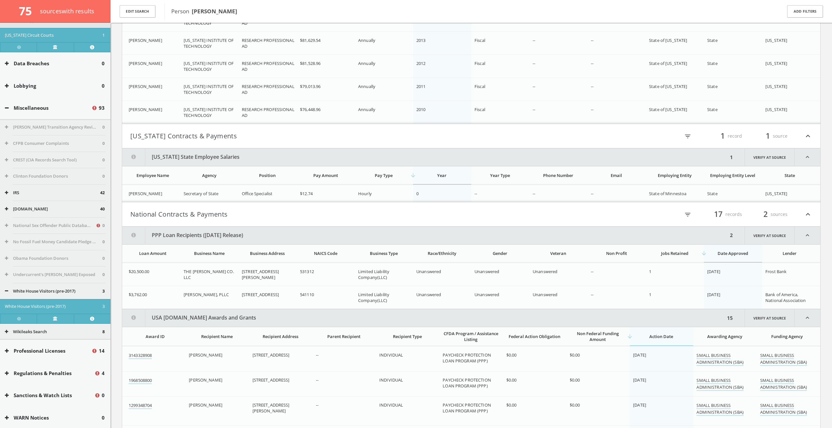
scroll to position [231, 0]
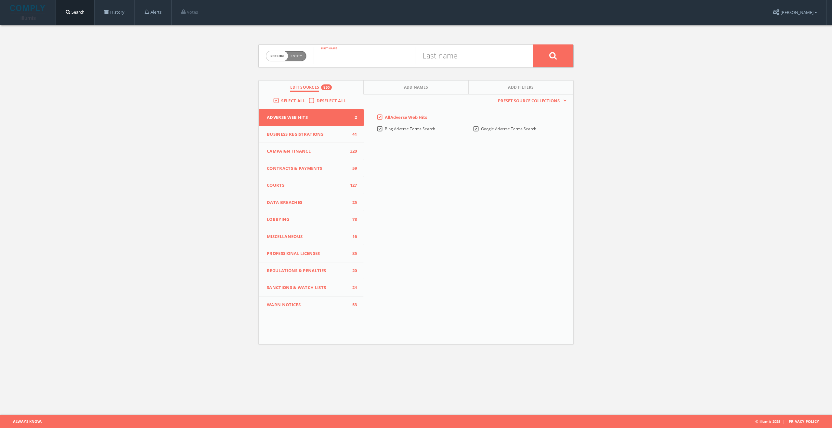
click at [342, 54] on input "text" at bounding box center [363, 55] width 101 height 17
type input "[PERSON_NAME]"
click at [484, 55] on input "text" at bounding box center [465, 55] width 101 height 17
type input "[PERSON_NAME]"
click at [553, 59] on icon at bounding box center [553, 56] width 8 height 8
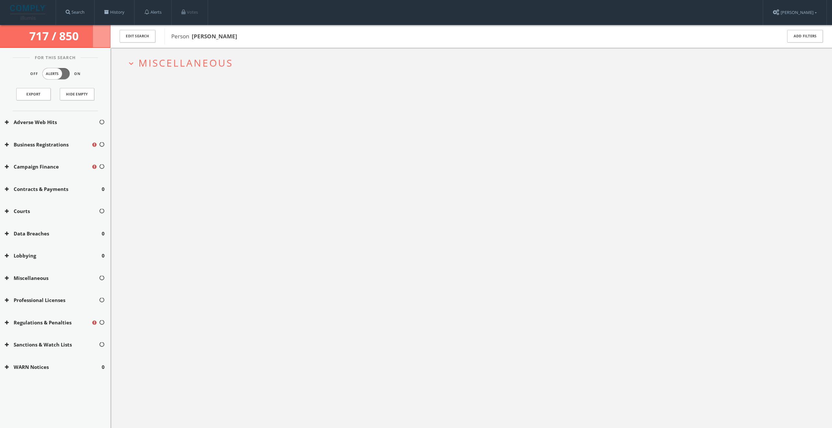
click at [222, 62] on span "Miscellaneous" at bounding box center [185, 62] width 95 height 13
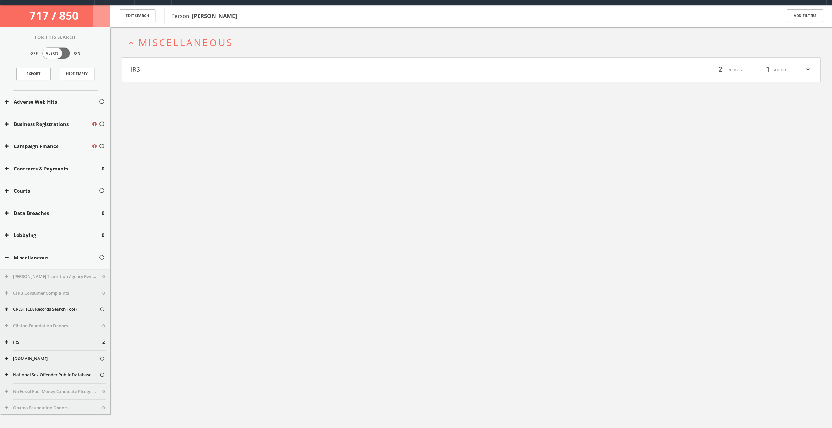
click at [215, 76] on h4 "IRS filter_list 2 records 1 source expand_more" at bounding box center [471, 70] width 698 height 24
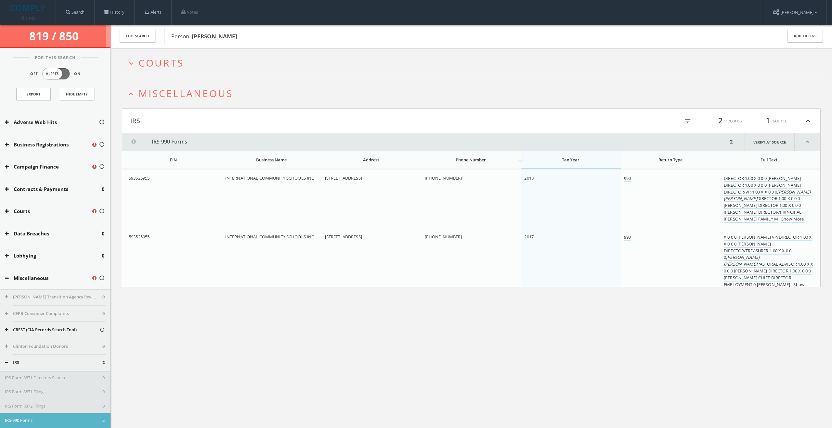
click at [335, 69] on h2 "expand_more Courts" at bounding box center [471, 63] width 698 height 30
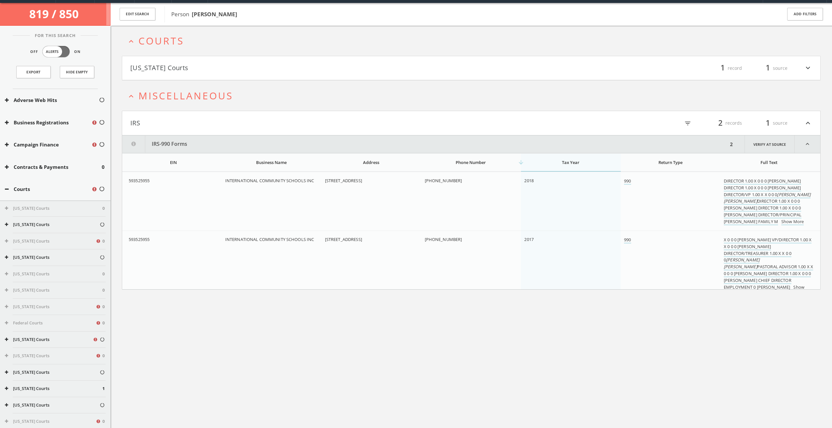
click at [335, 76] on html "Search History Alerts Votes Valerie Newberg Edit Profile Change Password Securi…" at bounding box center [416, 222] width 832 height 489
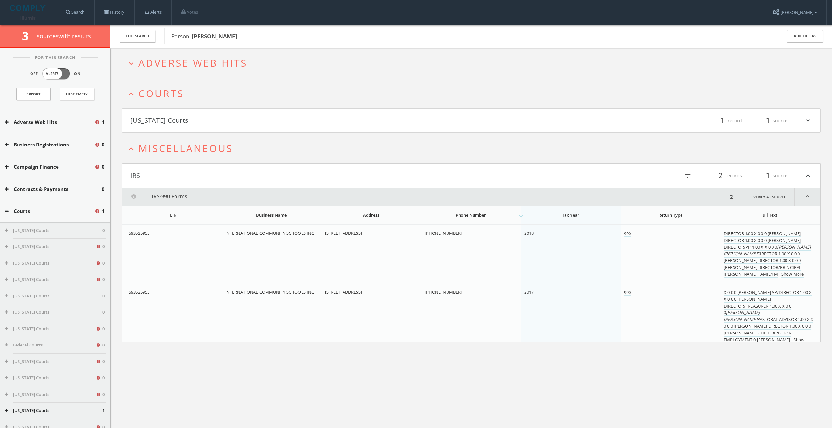
click at [188, 70] on h2 "expand_more Adverse Web Hits" at bounding box center [471, 63] width 698 height 30
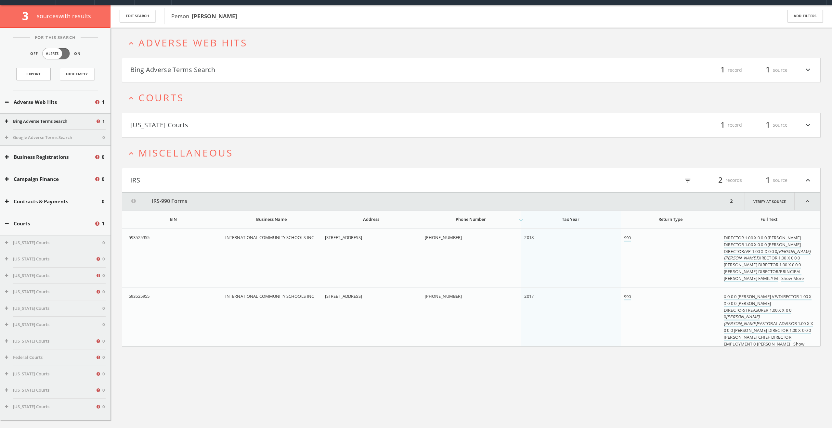
click at [192, 72] on html "Search History Alerts Votes Valerie Newberg Edit Profile Change Password Securi…" at bounding box center [416, 224] width 832 height 489
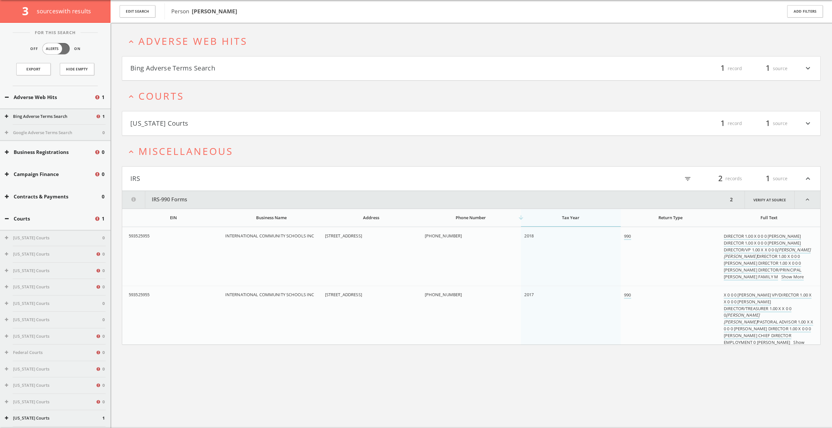
click at [196, 68] on button "Bing Adverse Terms Search" at bounding box center [300, 68] width 341 height 11
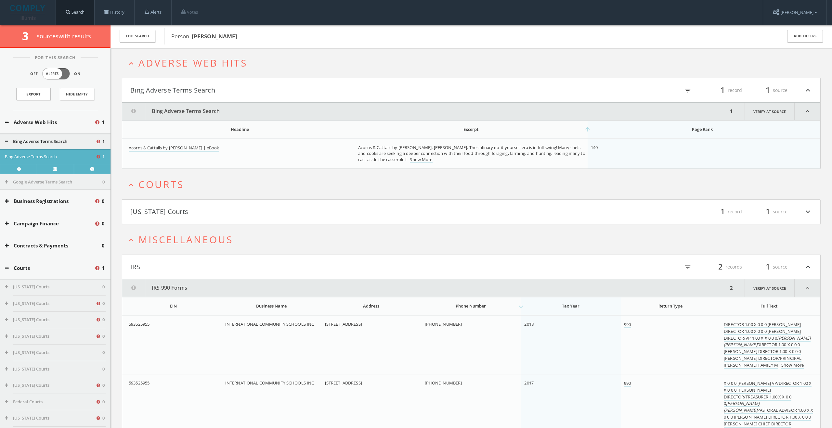
click at [75, 10] on link "Search" at bounding box center [75, 12] width 38 height 25
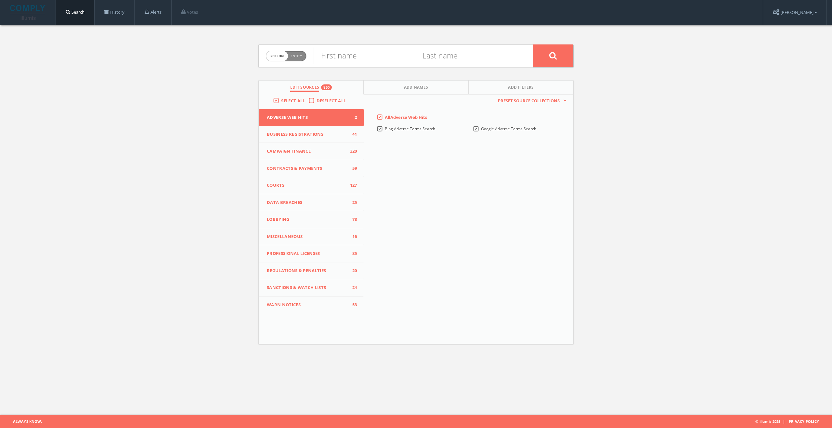
click at [305, 57] on span "Person Entity" at bounding box center [286, 56] width 40 height 10
checkbox input "true"
click at [349, 57] on input "text" at bounding box center [422, 55] width 219 height 17
type input "Spalding"
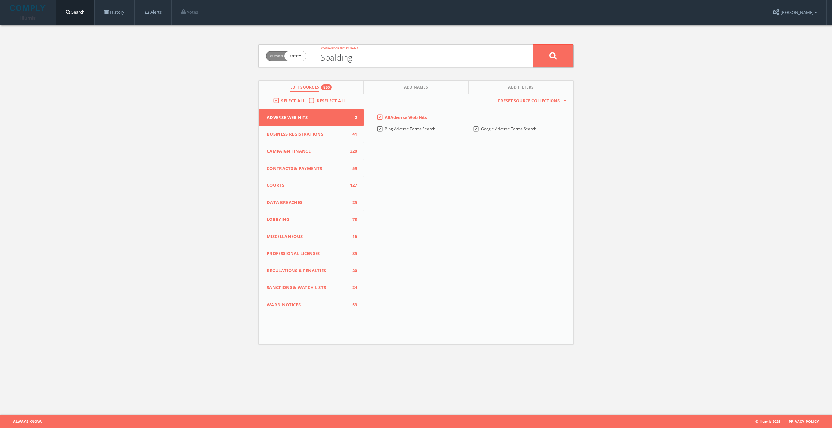
click at [532, 45] on button at bounding box center [552, 56] width 41 height 23
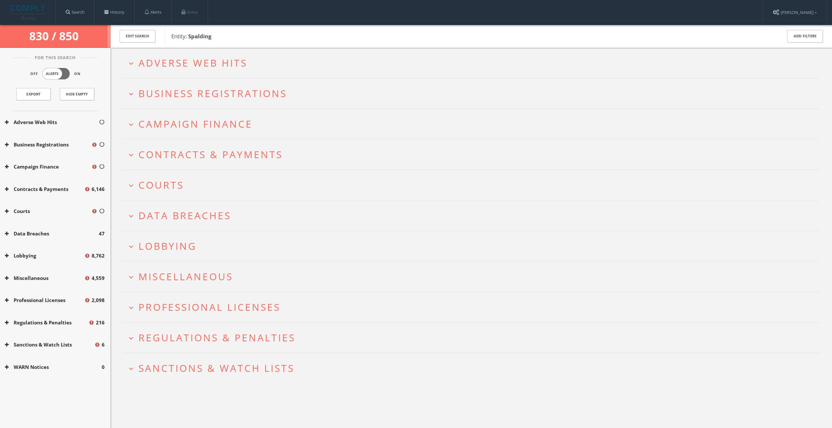
click at [203, 195] on h2 "expand_more Courts" at bounding box center [471, 185] width 698 height 30
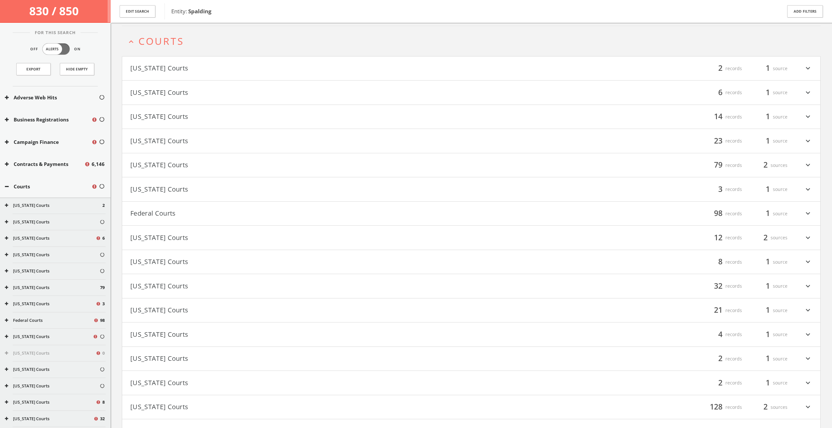
click at [228, 73] on button "[US_STATE] Courts" at bounding box center [300, 68] width 341 height 11
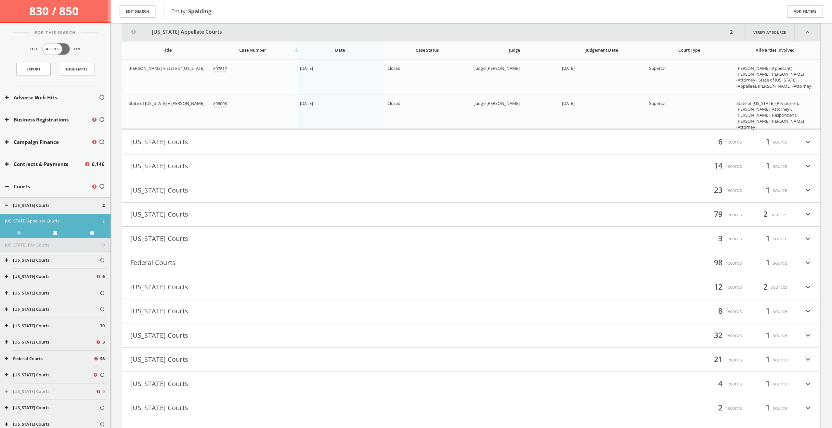
scroll to position [205, 0]
click at [218, 138] on button "[US_STATE] Courts" at bounding box center [300, 141] width 341 height 11
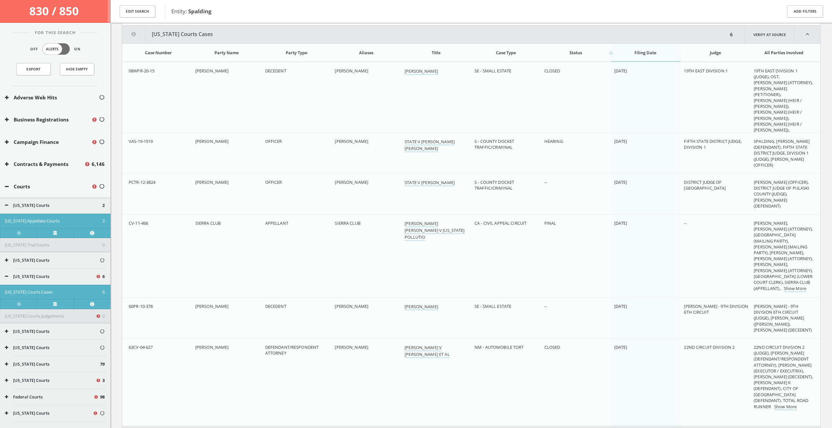
scroll to position [336, 0]
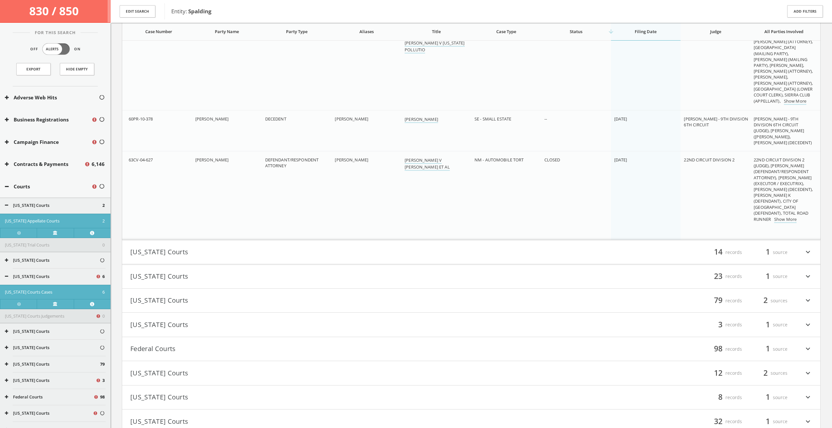
click at [221, 253] on button "[US_STATE] Courts" at bounding box center [300, 252] width 341 height 11
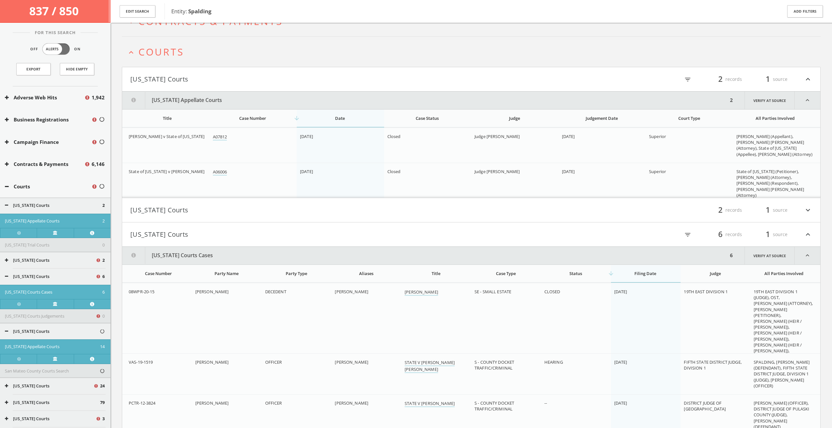
scroll to position [0, 0]
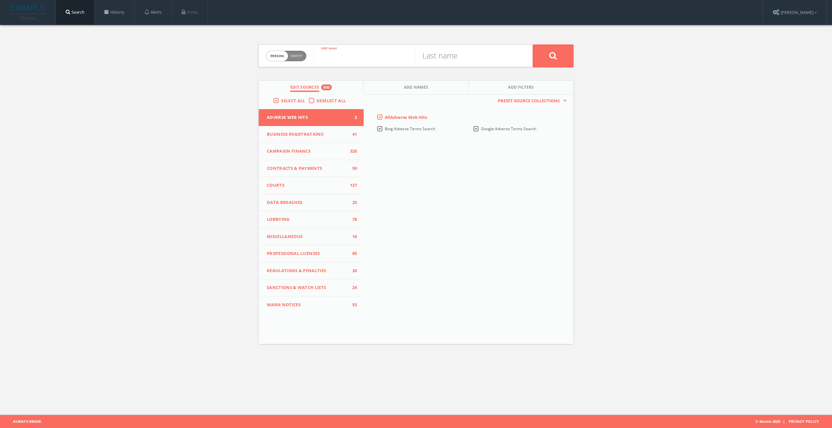
click at [389, 64] on input "text" at bounding box center [363, 55] width 101 height 17
type input "[PERSON_NAME]"
click at [497, 63] on input "text" at bounding box center [465, 55] width 101 height 17
type input "[PERSON_NAME]"
click at [547, 54] on button at bounding box center [552, 56] width 41 height 23
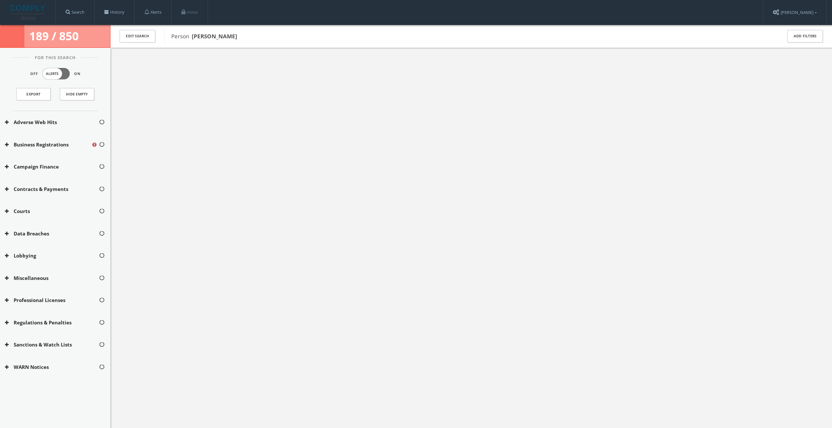
click at [645, 52] on div at bounding box center [470, 262] width 721 height 428
click at [155, 60] on span "Courts" at bounding box center [160, 62] width 45 height 13
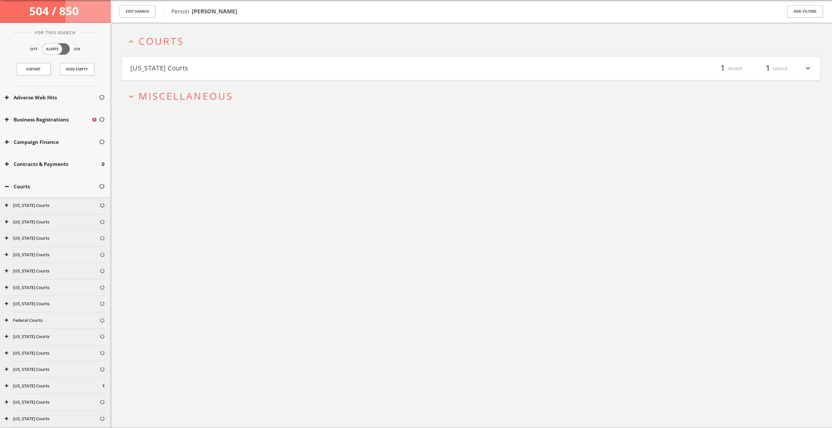
click at [181, 94] on span "Miscellaneous" at bounding box center [185, 95] width 95 height 13
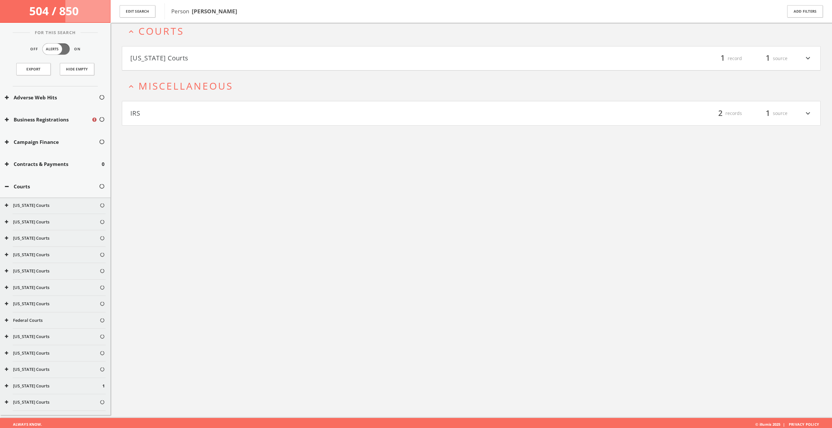
scroll to position [38, 0]
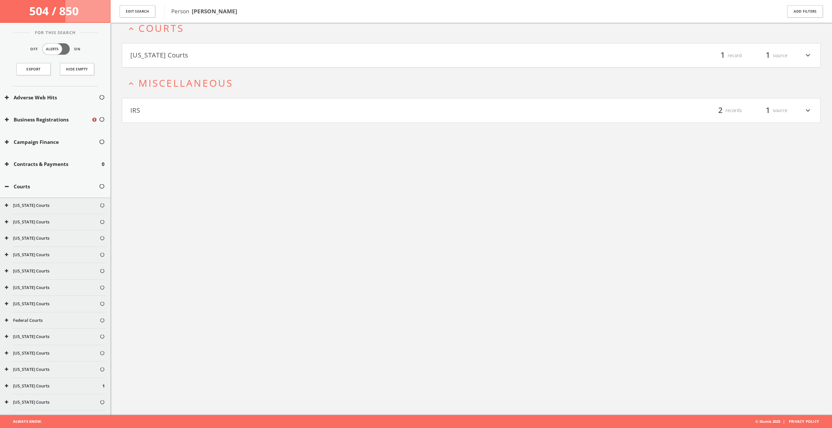
click at [182, 101] on h4 "IRS filter_list 2 records 1 source expand_more" at bounding box center [471, 110] width 698 height 24
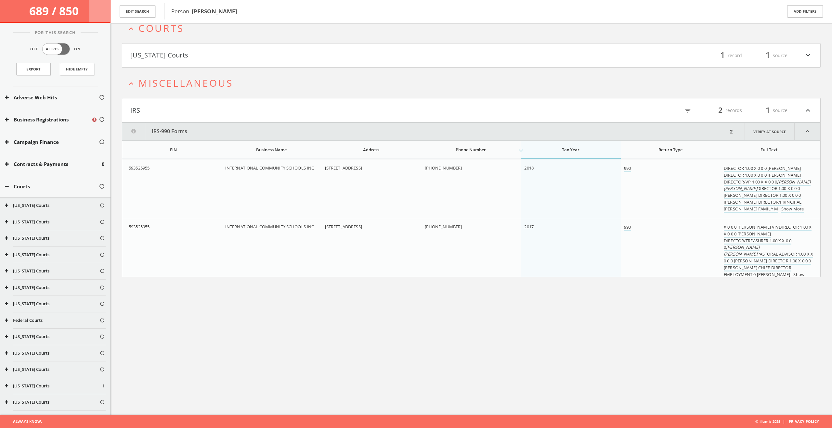
click at [200, 55] on button "Indiana Courts" at bounding box center [300, 55] width 341 height 11
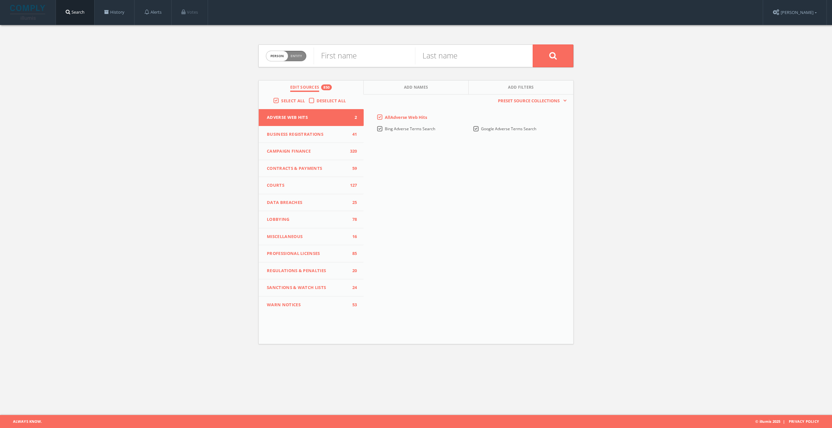
click at [293, 54] on span "Entity" at bounding box center [295, 56] width 11 height 5
checkbox input "true"
click at [388, 56] on input "text" at bounding box center [422, 55] width 219 height 17
paste input "National Sports Distributors"
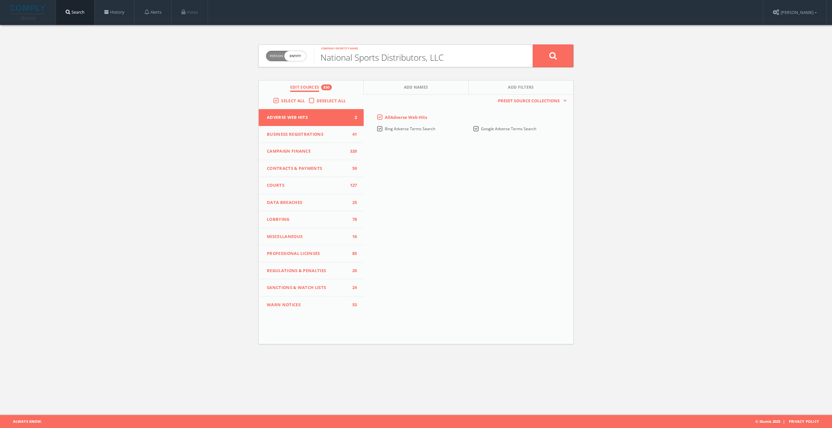
type input "National Sports Distributors, LLC"
click at [532, 45] on button at bounding box center [552, 56] width 41 height 23
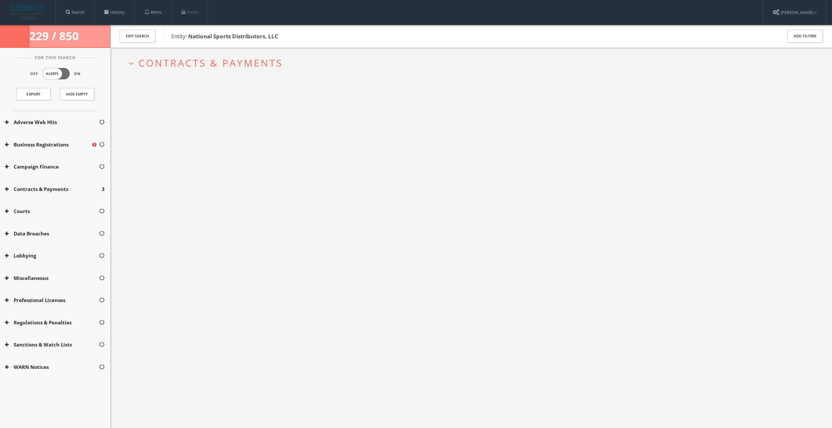
click at [297, 60] on button "expand_more Contracts & Payments" at bounding box center [474, 62] width 694 height 11
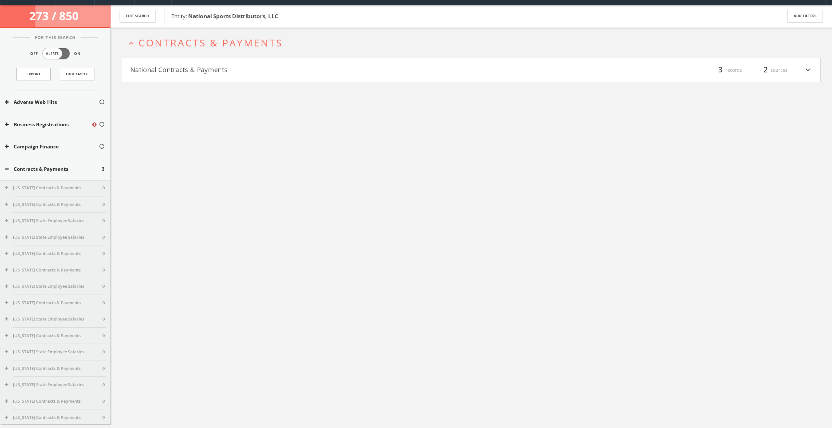
click at [290, 76] on h4 "National Contracts & Payments filter_list 3 records 2 sources expand_more" at bounding box center [471, 70] width 698 height 24
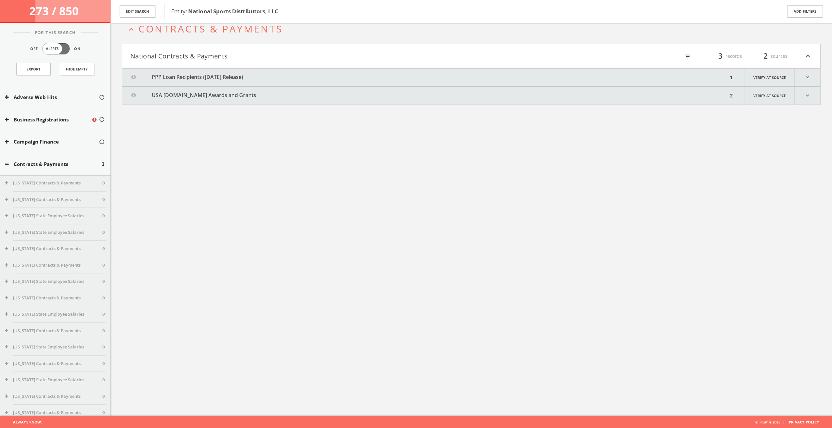
scroll to position [38, 0]
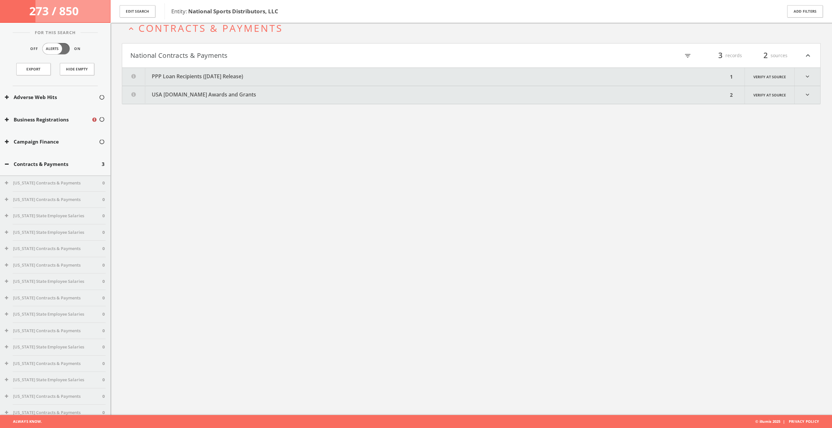
click at [294, 74] on button "PPP Loan Recipients ([DATE] Release)" at bounding box center [425, 77] width 606 height 18
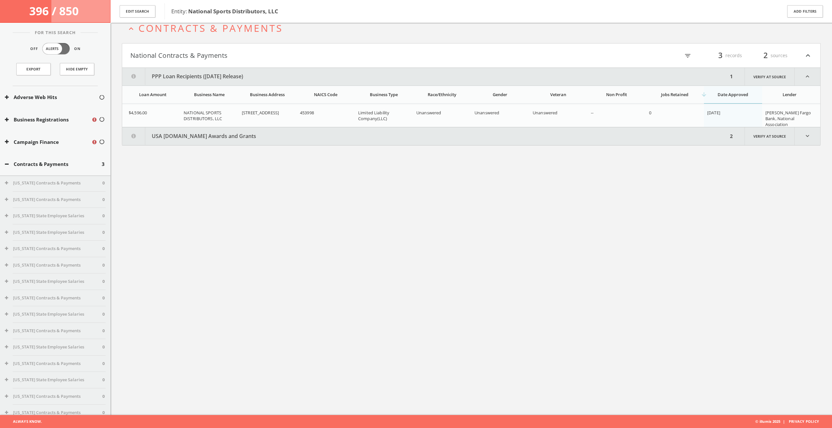
click at [288, 137] on button "USA [DOMAIN_NAME] Awards and Grants" at bounding box center [425, 136] width 606 height 18
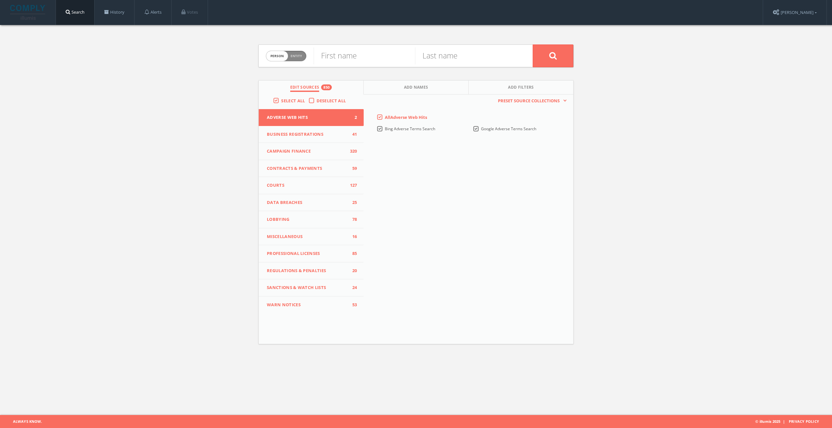
click at [294, 57] on span "Entity" at bounding box center [295, 56] width 11 height 5
checkbox input "true"
click at [333, 56] on input "text" at bounding box center [422, 55] width 219 height 17
type input "Fruit of the Loom"
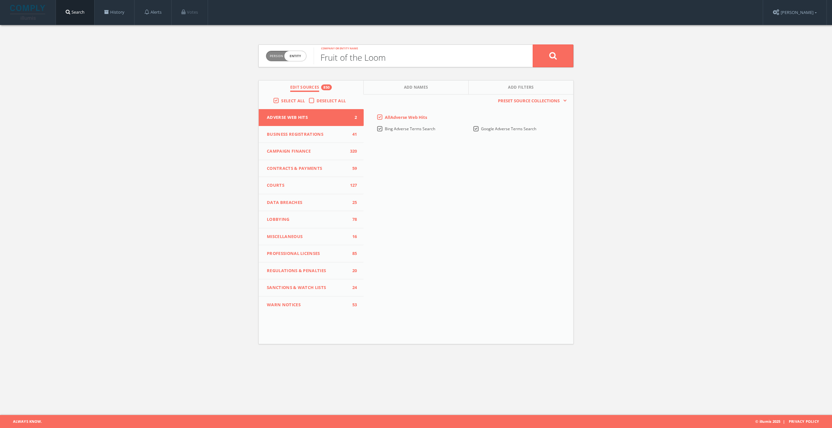
click at [532, 45] on button at bounding box center [552, 56] width 41 height 23
